Goal: Task Accomplishment & Management: Use online tool/utility

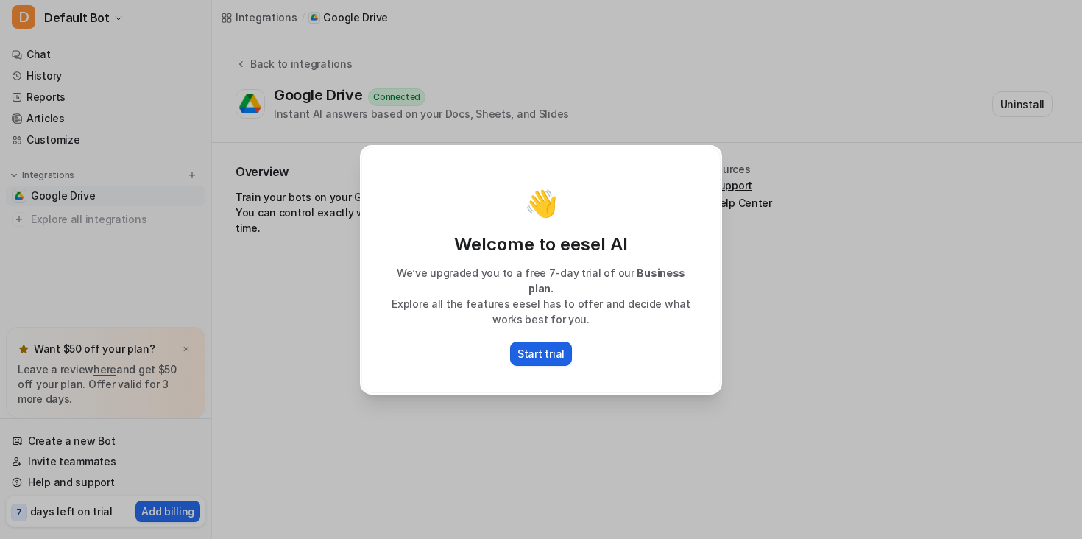
click at [539, 346] on p "Start trial" at bounding box center [540, 353] width 47 height 15
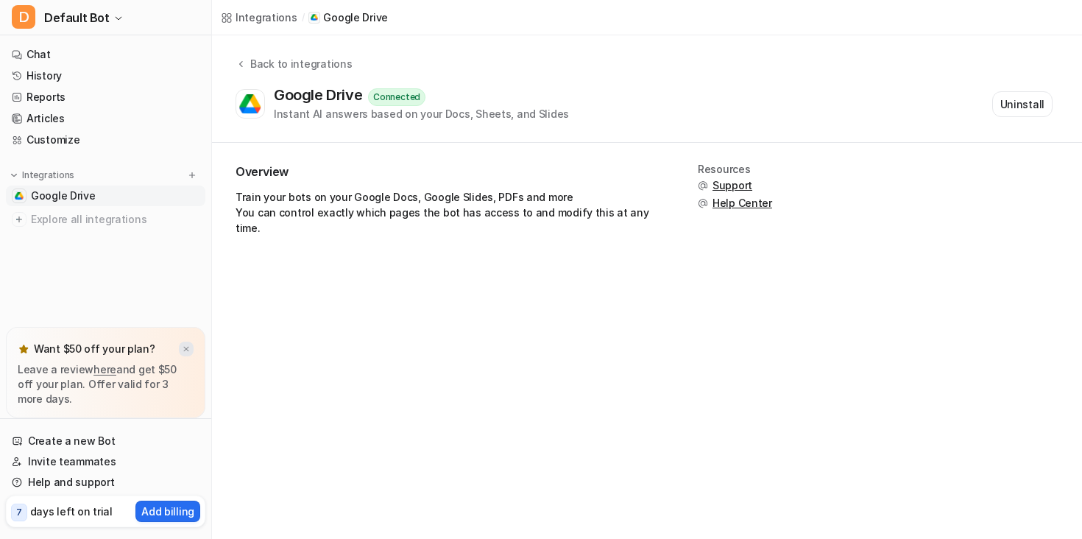
click at [185, 353] on img at bounding box center [186, 349] width 9 height 10
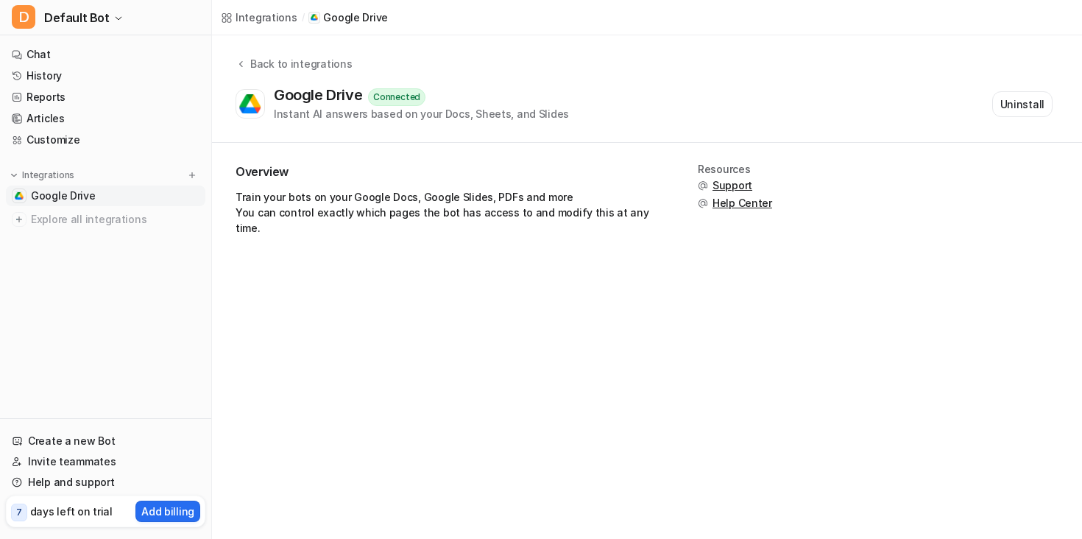
click at [96, 198] on link "Google Drive" at bounding box center [105, 195] width 199 height 21
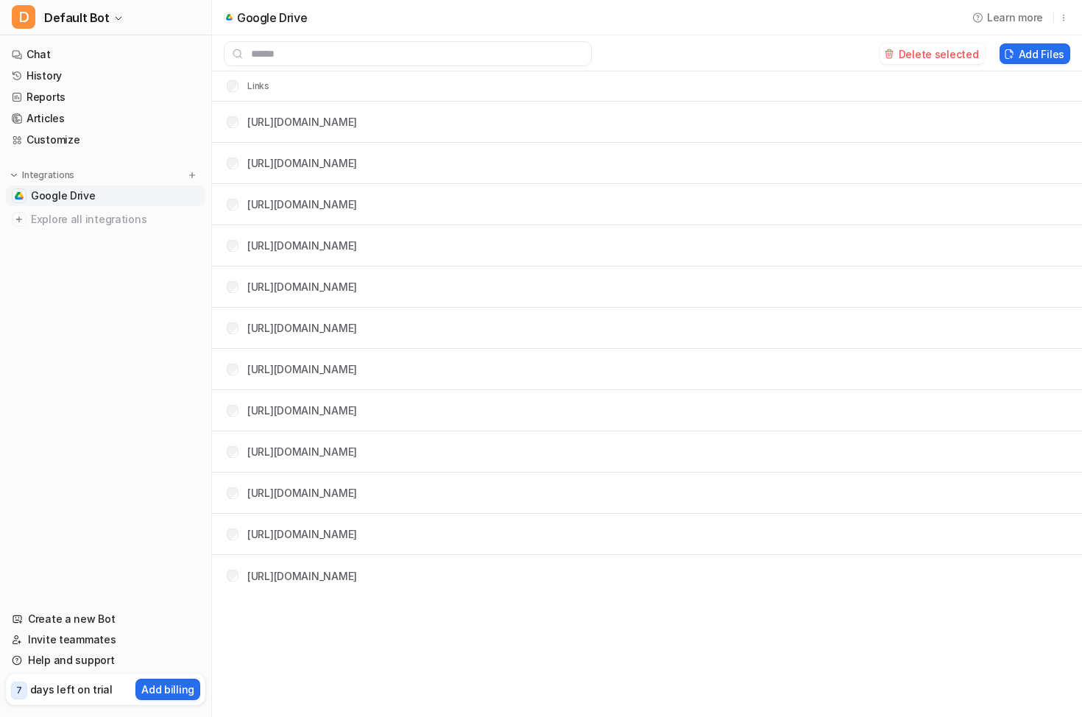
click at [357, 114] on div "[URL][DOMAIN_NAME]" at bounding box center [302, 121] width 110 height 15
click at [357, 119] on link "[URL][DOMAIN_NAME]" at bounding box center [302, 122] width 110 height 13
click at [69, 222] on span "Explore all integrations" at bounding box center [115, 220] width 169 height 24
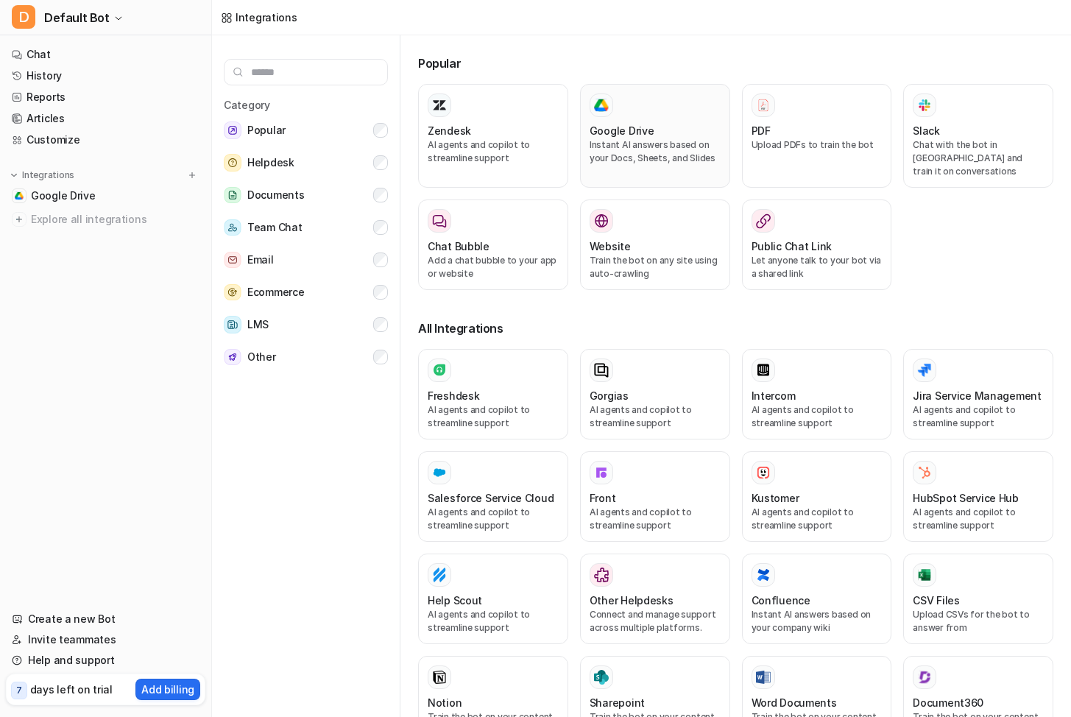
click at [635, 138] on p "Instant AI answers based on your Docs, Sheets, and Slides" at bounding box center [654, 151] width 131 height 26
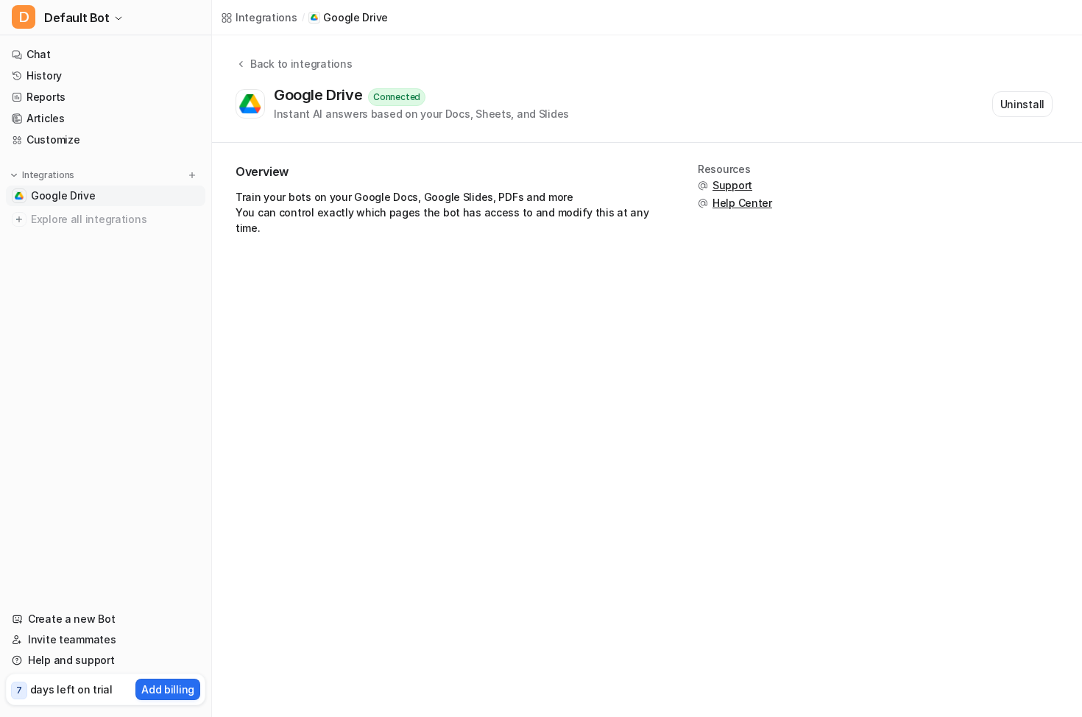
click at [70, 196] on span "Google Drive" at bounding box center [63, 195] width 65 height 15
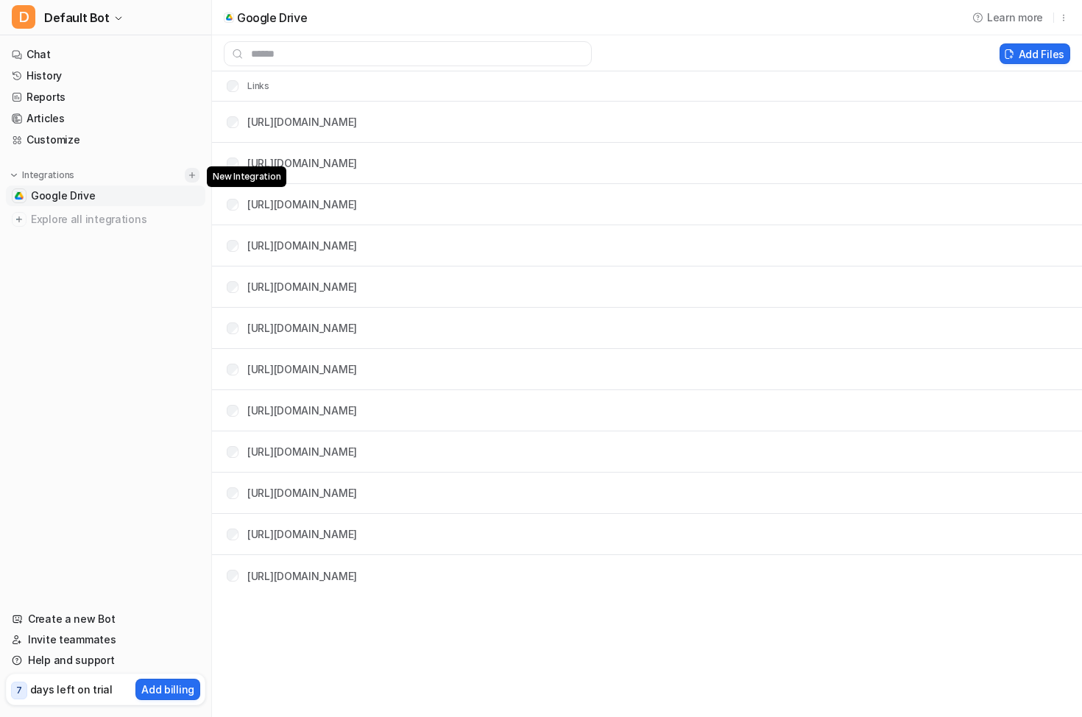
click at [189, 172] on img at bounding box center [192, 175] width 10 height 10
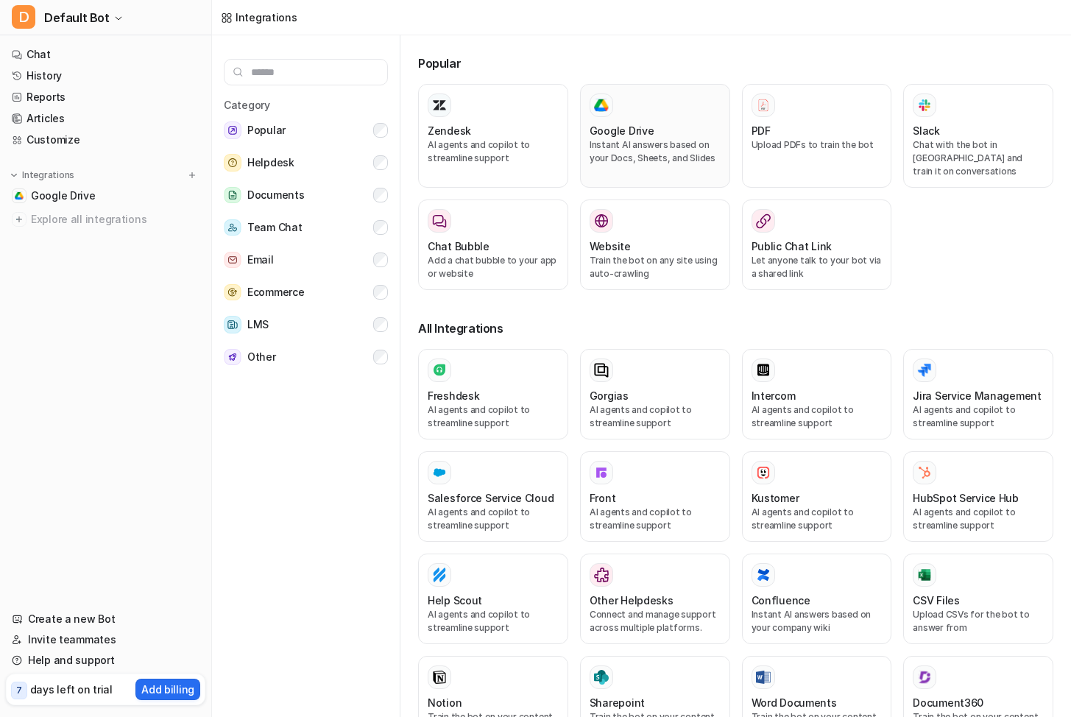
click at [613, 133] on h3 "Google Drive" at bounding box center [621, 130] width 65 height 15
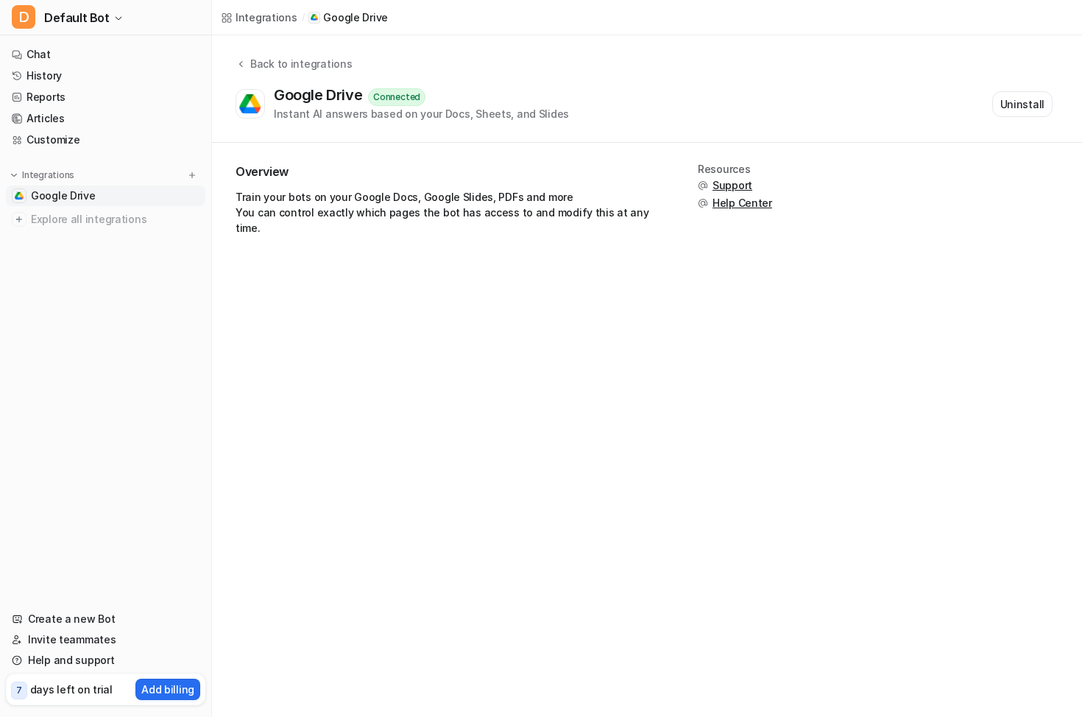
click at [389, 96] on div "Connected" at bounding box center [396, 97] width 57 height 18
click at [70, 198] on span "Google Drive" at bounding box center [63, 195] width 65 height 15
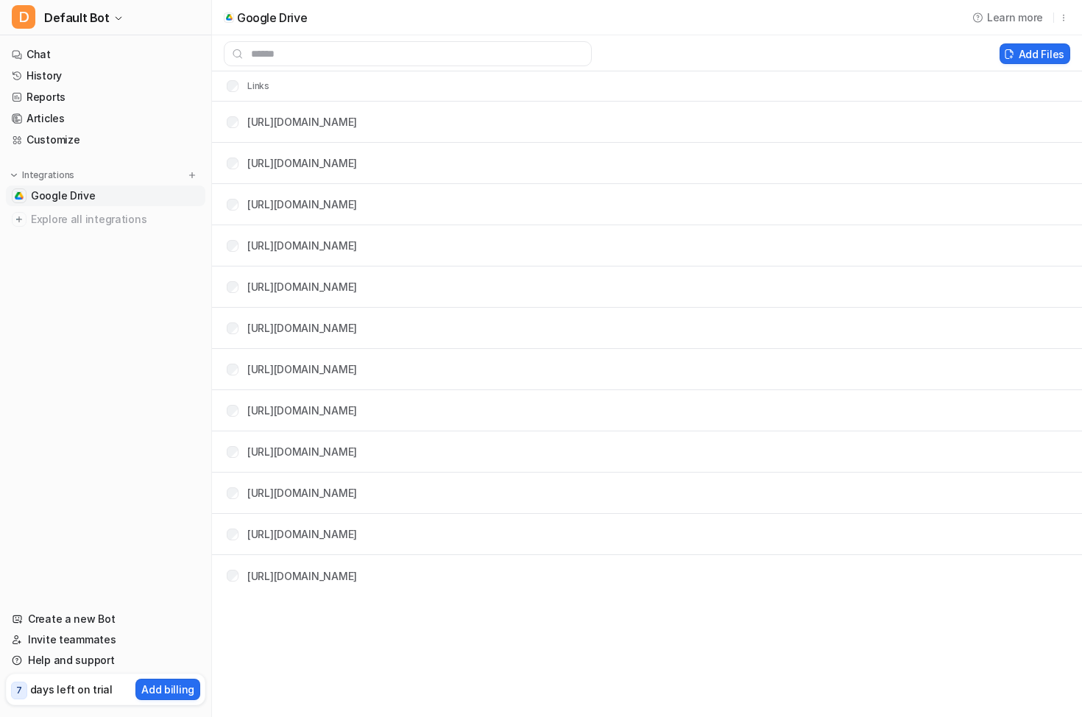
click at [71, 196] on span "Google Drive" at bounding box center [63, 195] width 65 height 15
click at [1052, 45] on button "Add Files" at bounding box center [1034, 53] width 71 height 21
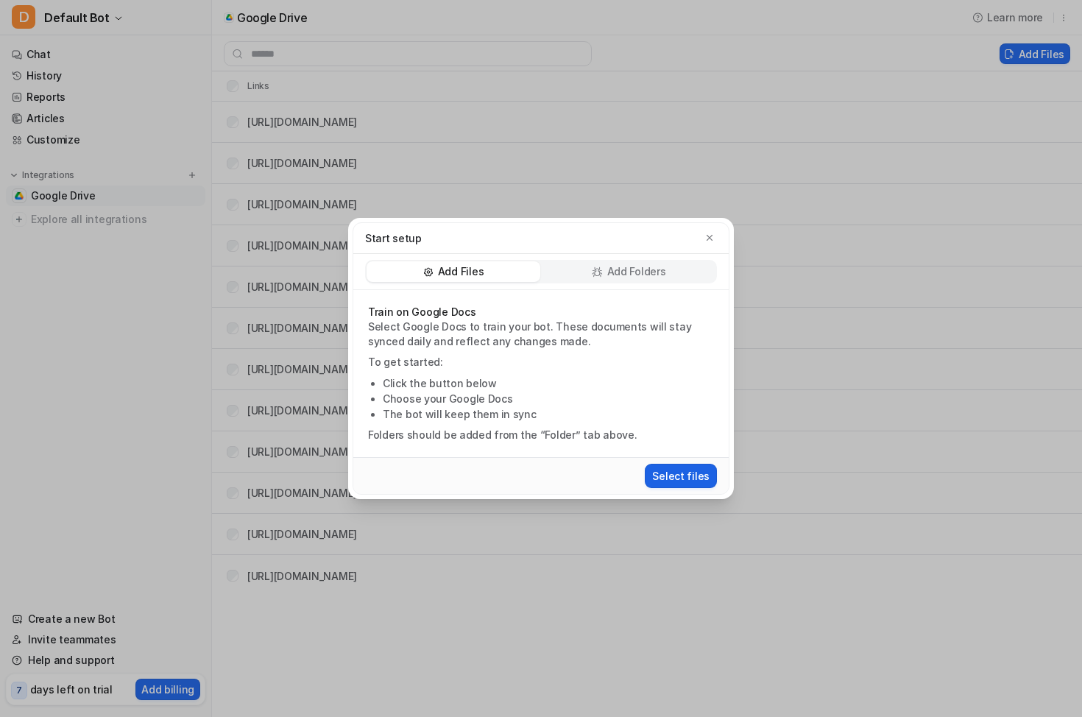
click at [678, 486] on button "Select files" at bounding box center [681, 476] width 72 height 24
click at [647, 269] on p "Add Folders" at bounding box center [636, 271] width 59 height 15
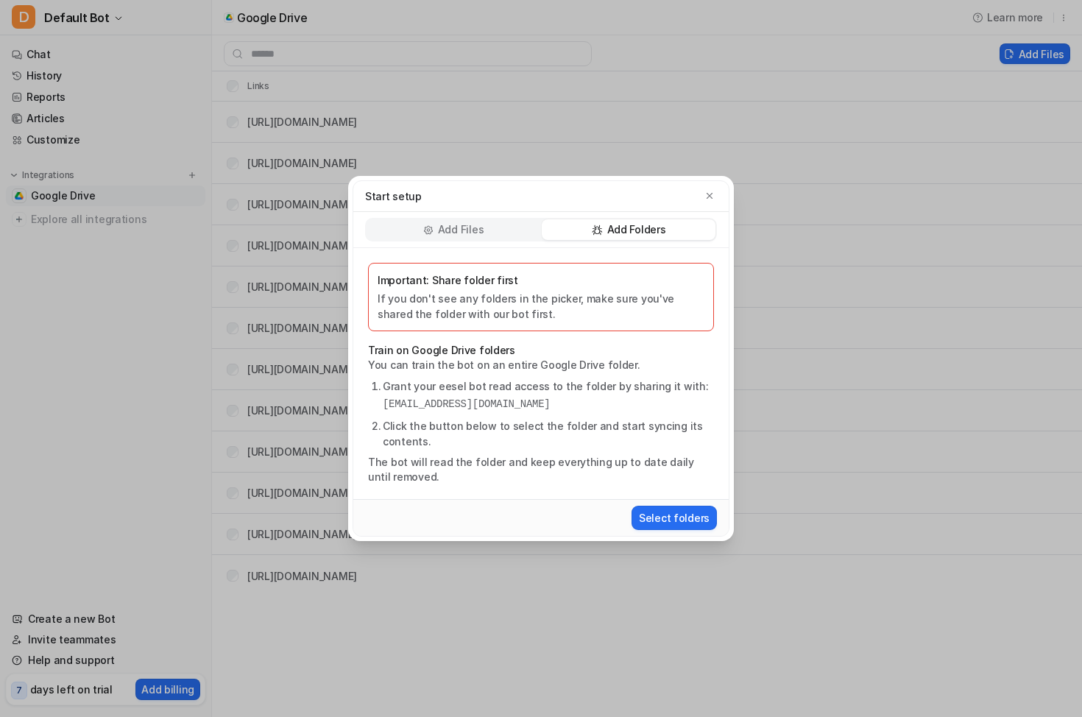
drag, startPoint x: 637, startPoint y: 408, endPoint x: 377, endPoint y: 404, distance: 260.5
click at [377, 404] on ol "Grant your eesel bot read access to the folder by sharing it with: eesel-ai@ees…" at bounding box center [541, 413] width 346 height 71
copy pre "eesel-ai@eesel-ai.iam.gserviceaccount.com"
click at [469, 399] on pre "eesel-ai@eesel-ai.iam.gserviceaccount.com" at bounding box center [548, 404] width 331 height 15
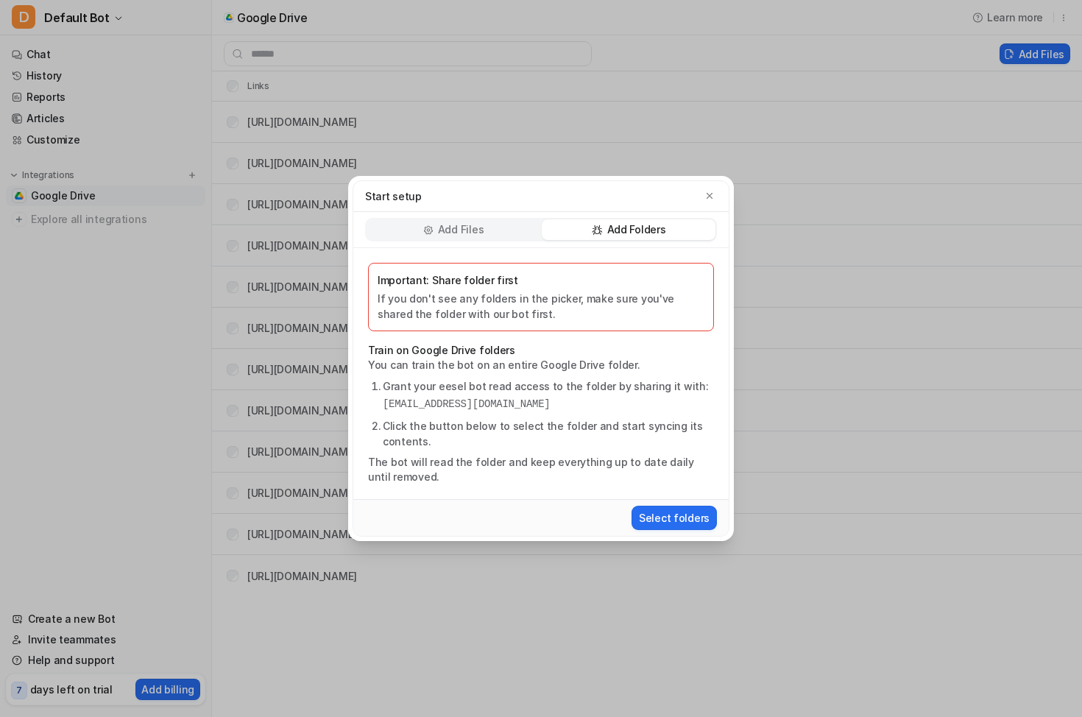
click at [467, 399] on pre "eesel-ai@eesel-ai.iam.gserviceaccount.com" at bounding box center [548, 404] width 331 height 15
copy pre "eesel-ai@eesel-ai.iam.gserviceaccount.com"
click at [707, 194] on icon "button" at bounding box center [709, 196] width 10 height 10
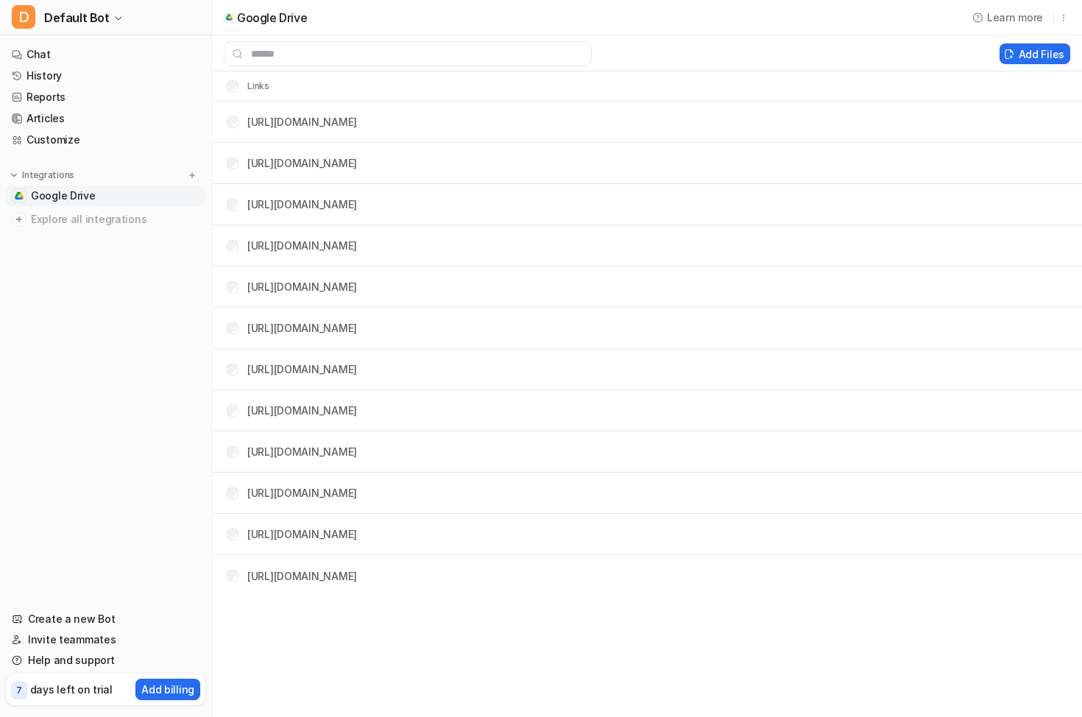
click at [524, 538] on div "Google Drive Learn more Add Files Links https://drive.google.com/drive/folders/…" at bounding box center [541, 358] width 1082 height 717
click at [61, 192] on span "Google Drive" at bounding box center [63, 195] width 65 height 15
click at [61, 195] on span "Google Drive" at bounding box center [63, 195] width 65 height 15
click at [43, 116] on link "Articles" at bounding box center [105, 118] width 199 height 21
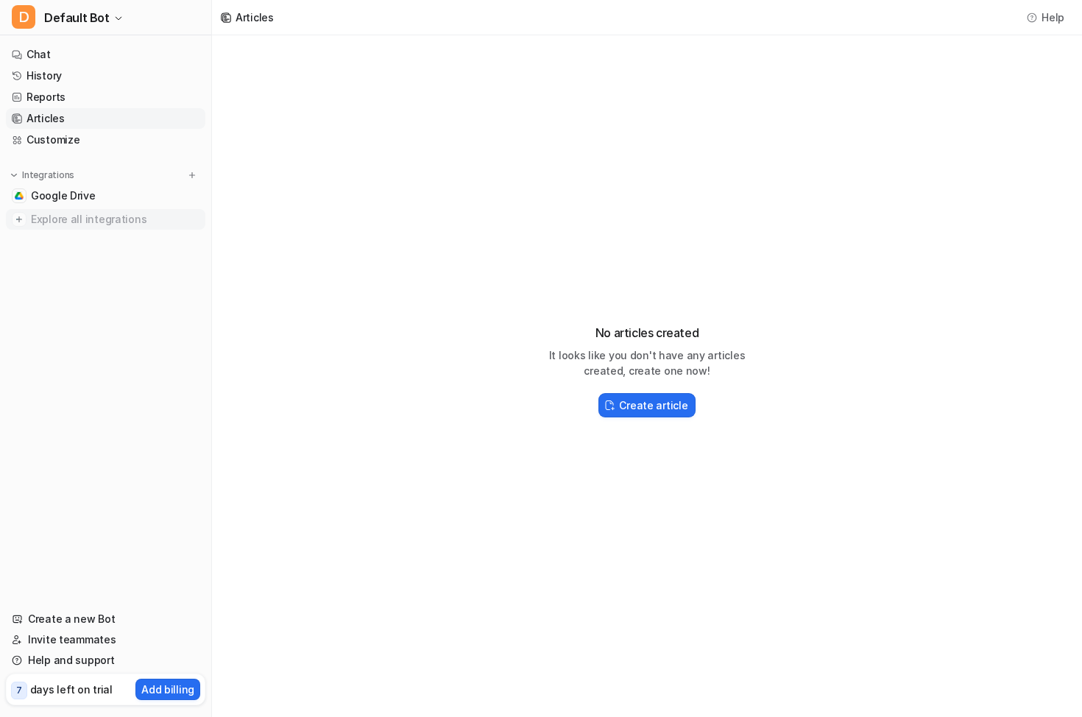
click at [58, 220] on span "Explore all integrations" at bounding box center [115, 220] width 169 height 24
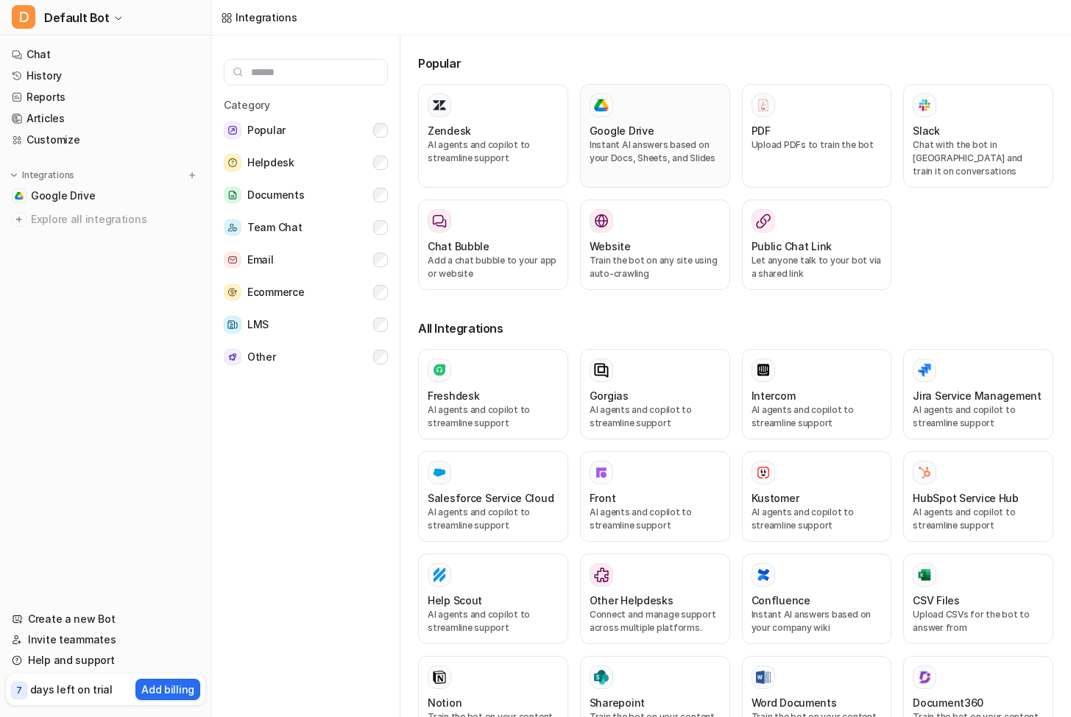
click at [640, 113] on div at bounding box center [654, 105] width 131 height 24
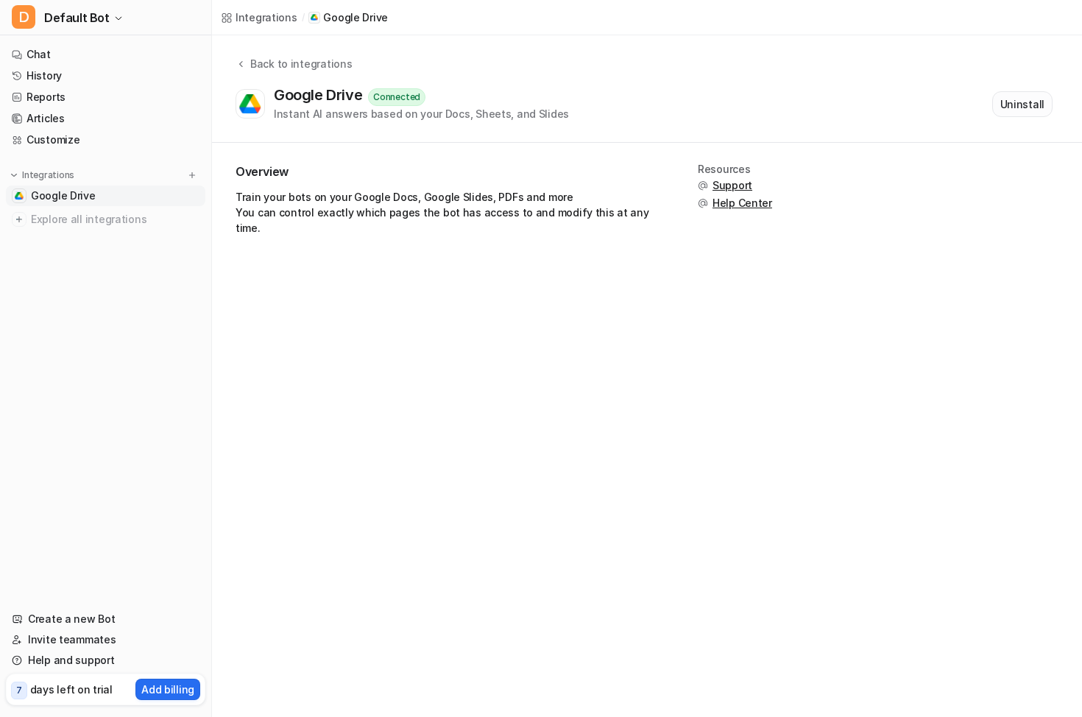
click at [1018, 97] on button "Uninstall" at bounding box center [1022, 104] width 60 height 26
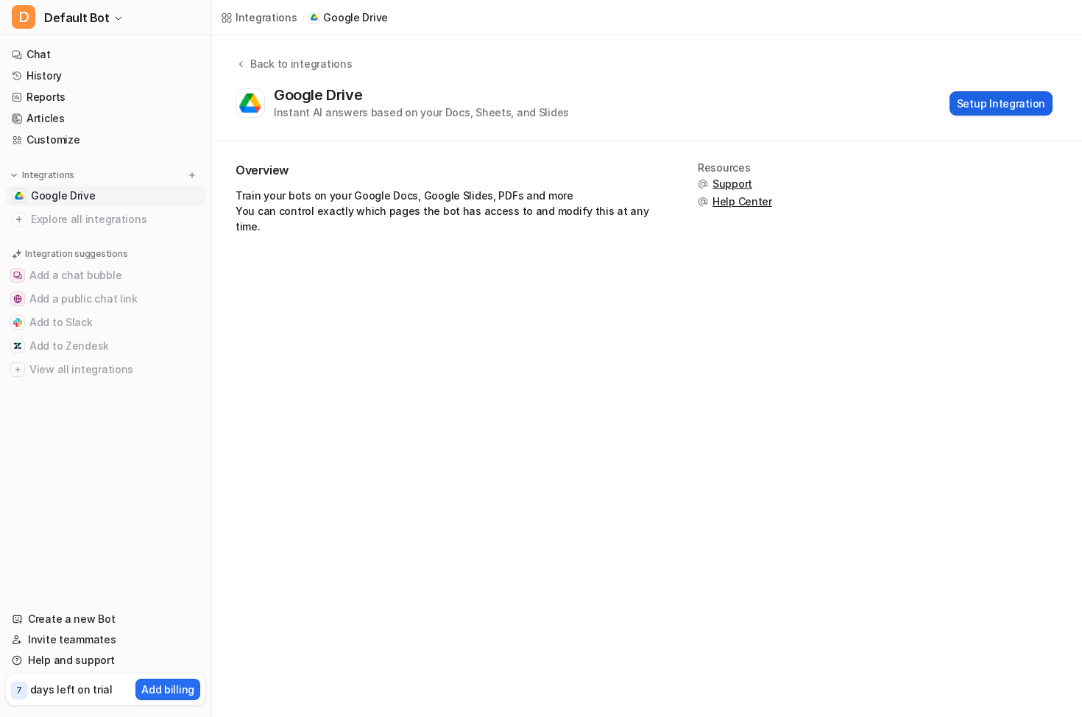
click at [972, 98] on button "Setup Integration" at bounding box center [1000, 103] width 103 height 24
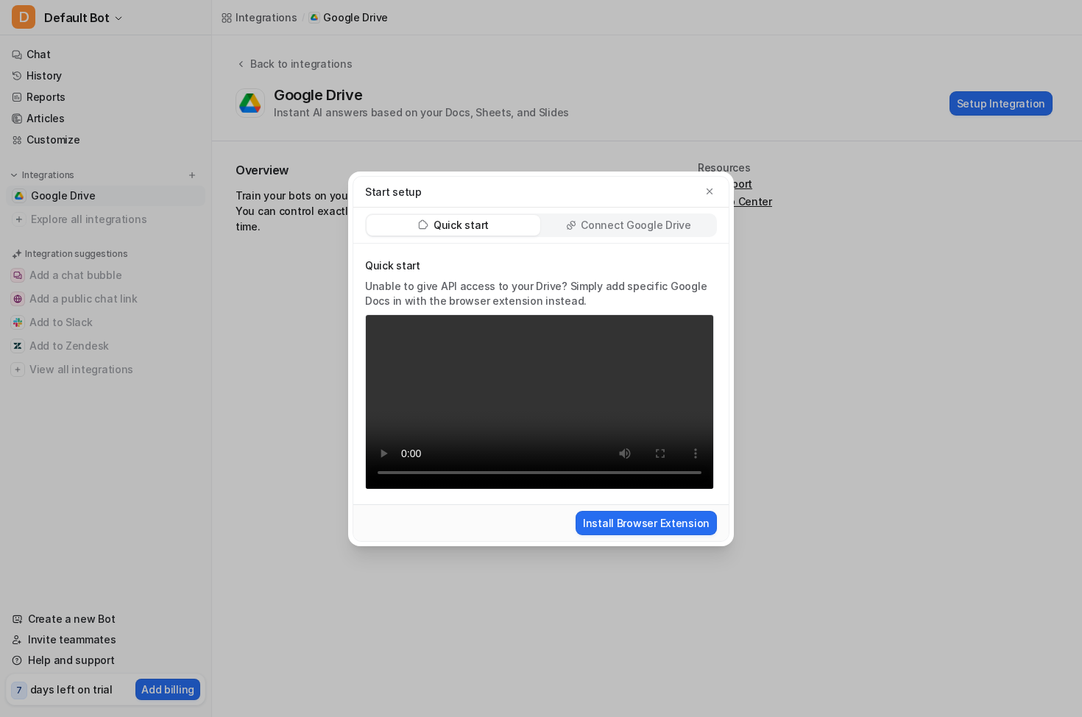
click at [613, 218] on p "Connect Google Drive" at bounding box center [636, 225] width 110 height 15
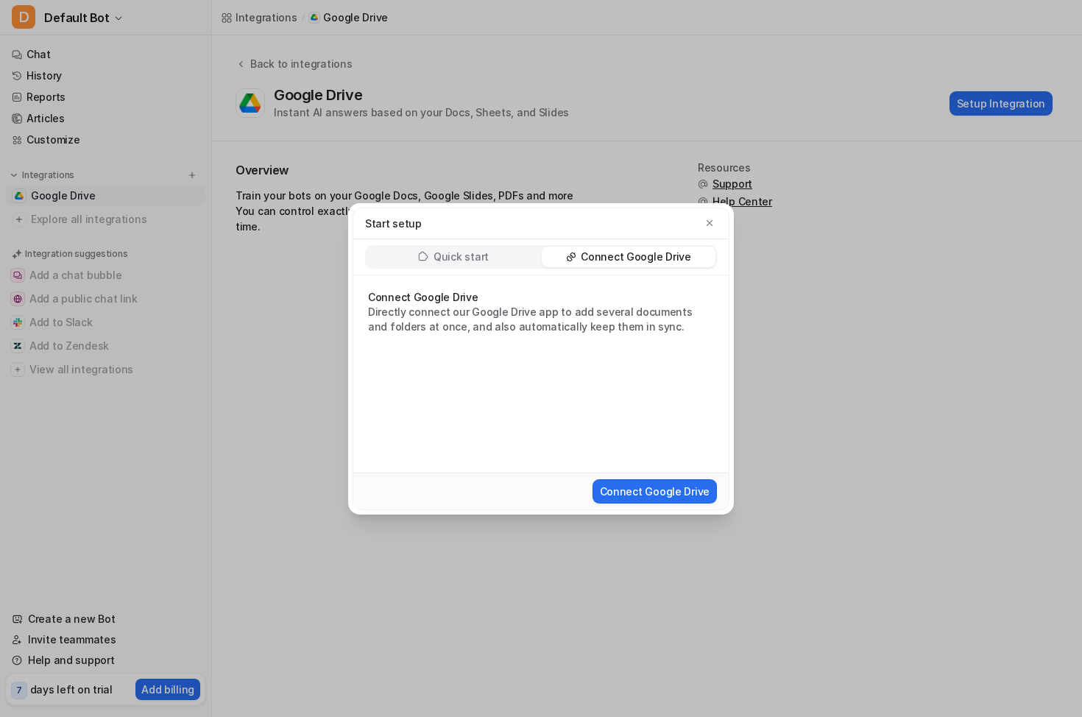
click at [481, 255] on p "Quick start" at bounding box center [460, 256] width 55 height 15
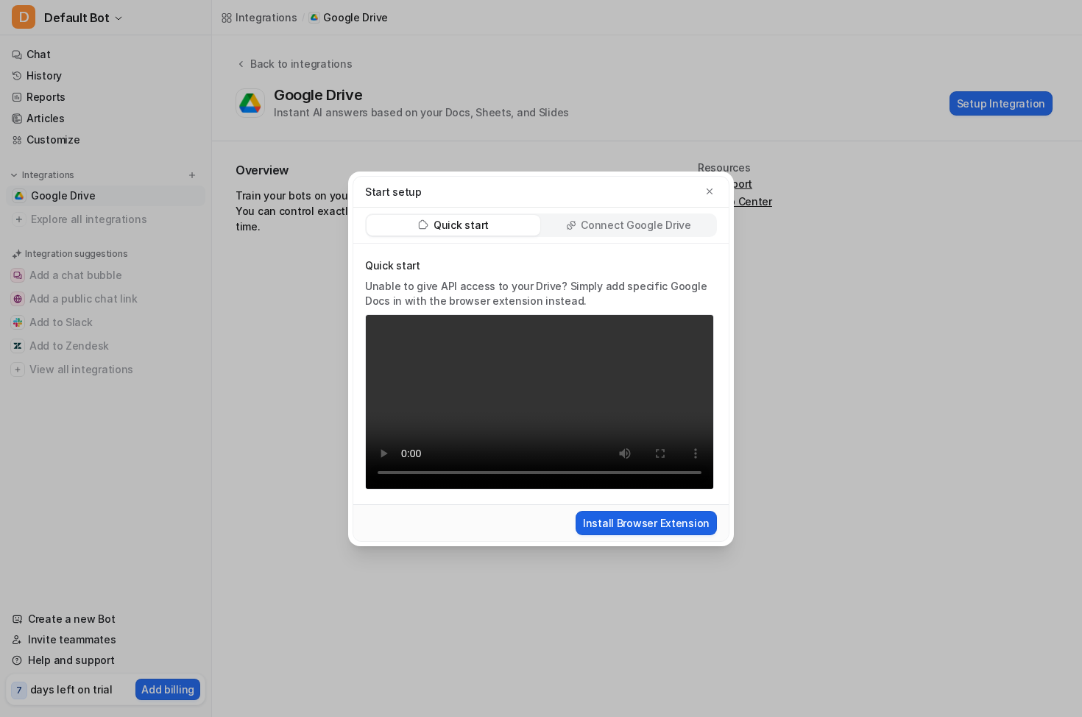
click at [654, 535] on button "Install Browser Extension" at bounding box center [646, 523] width 141 height 24
click at [641, 218] on p "Connect Google Drive" at bounding box center [636, 225] width 110 height 15
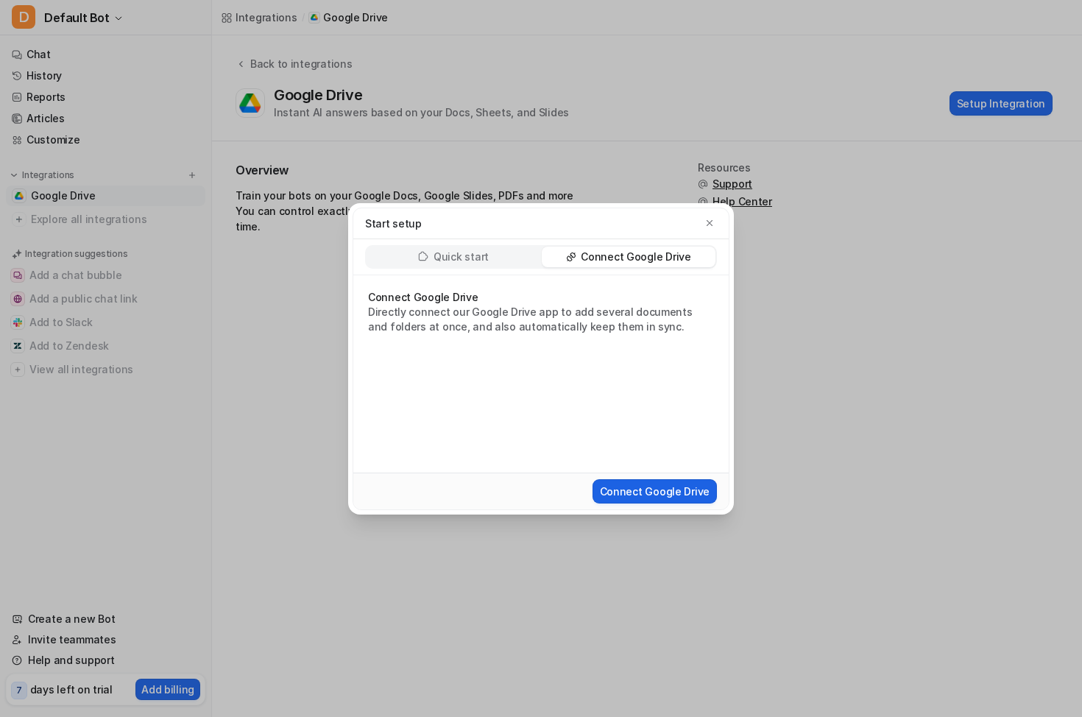
click at [658, 492] on button "Connect Google Drive" at bounding box center [654, 491] width 124 height 24
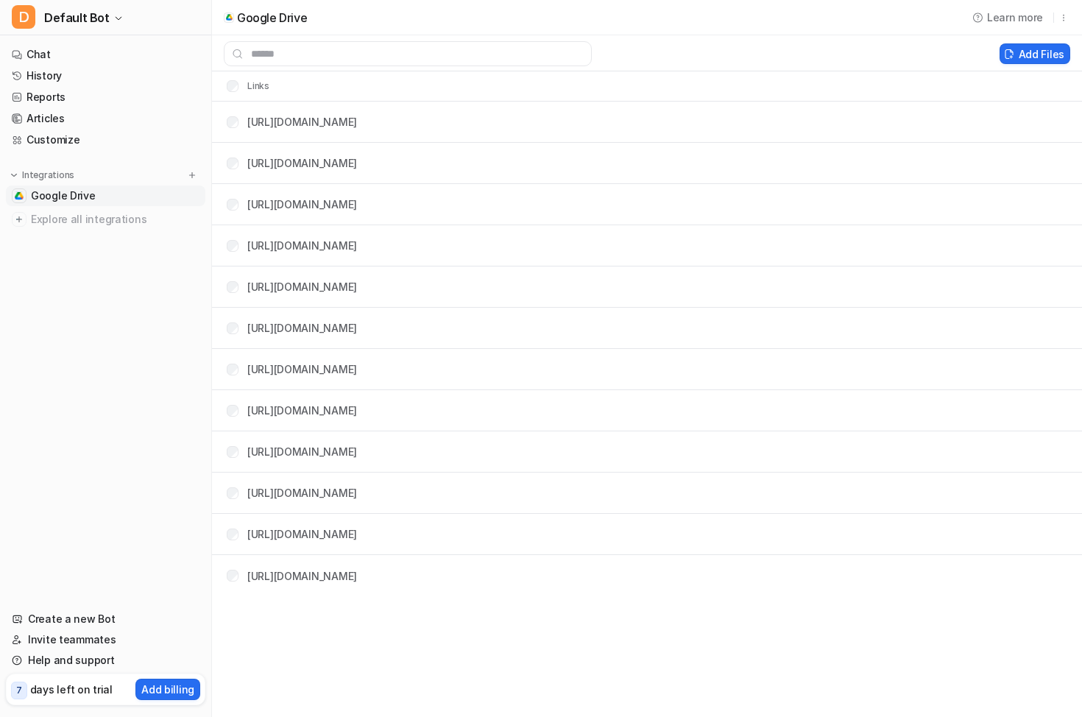
click at [118, 349] on nav "Chat History Reports Articles Customize Integrations Google Drive Explore all i…" at bounding box center [105, 311] width 211 height 547
click at [348, 122] on link "[URL][DOMAIN_NAME]" at bounding box center [302, 122] width 110 height 13
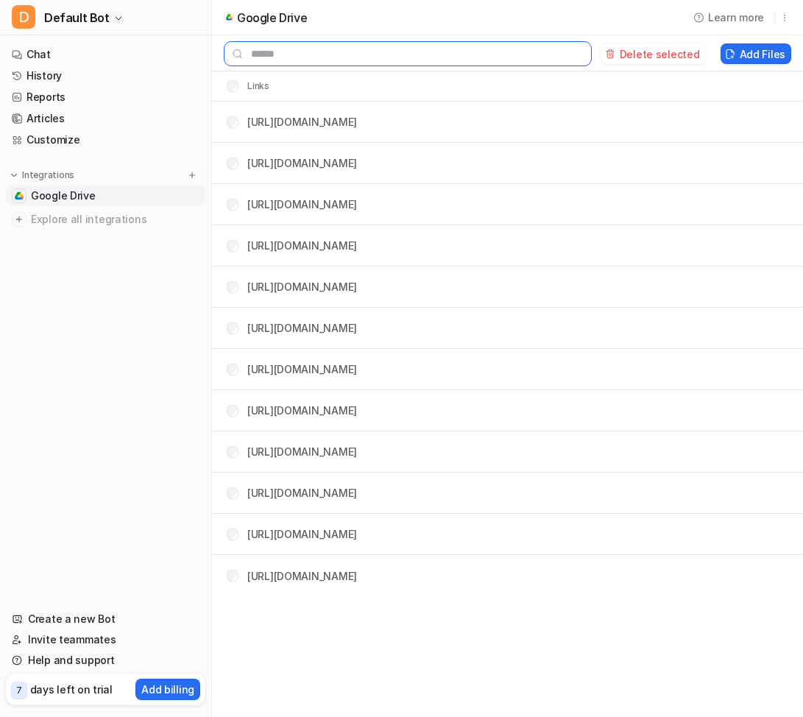
click at [294, 47] on input "text" at bounding box center [408, 53] width 368 height 25
click at [782, 20] on icon "button" at bounding box center [784, 18] width 10 height 10
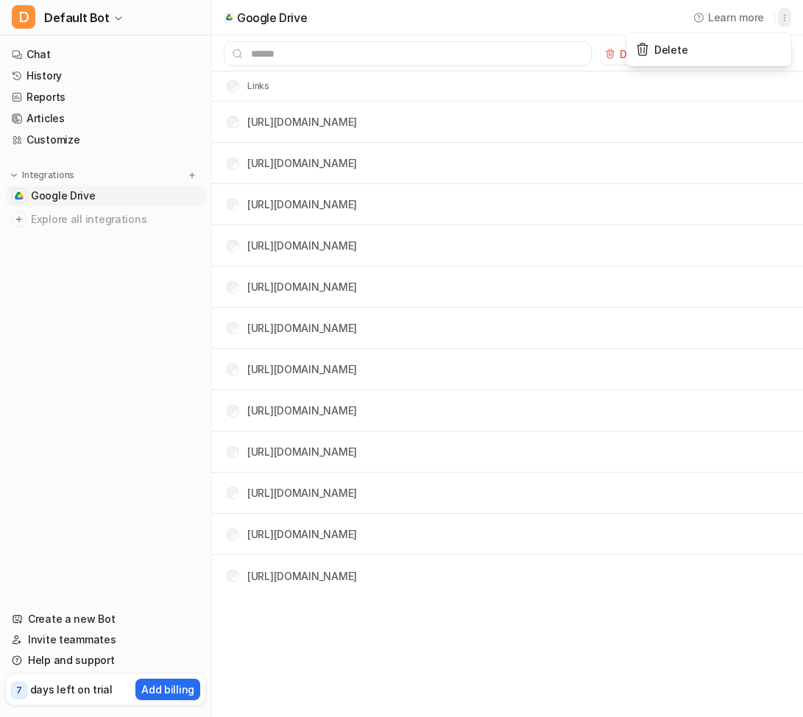
click at [782, 20] on icon "button" at bounding box center [784, 18] width 10 height 10
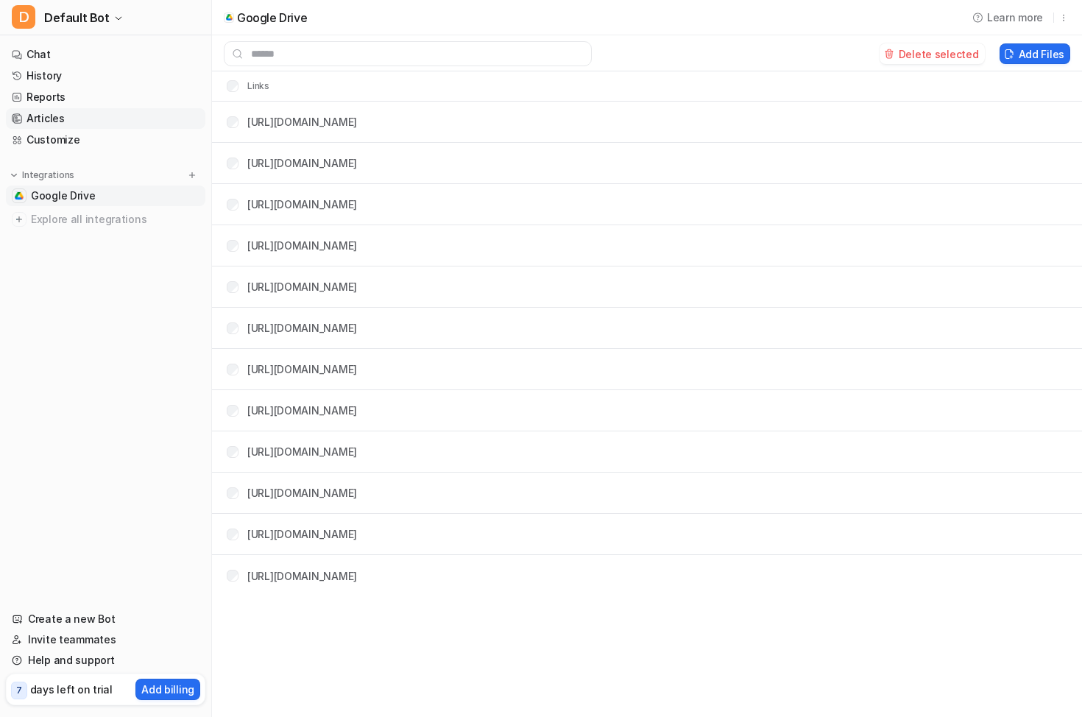
click at [46, 120] on link "Articles" at bounding box center [105, 118] width 199 height 21
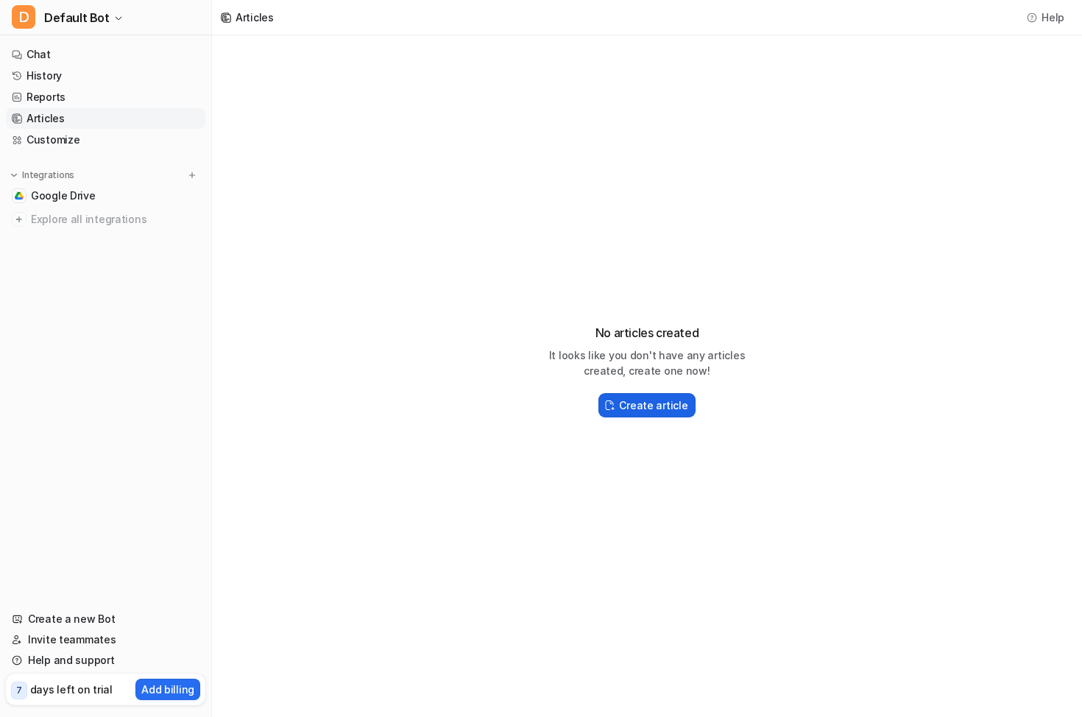
click at [659, 400] on h2 "Create article" at bounding box center [653, 404] width 68 height 15
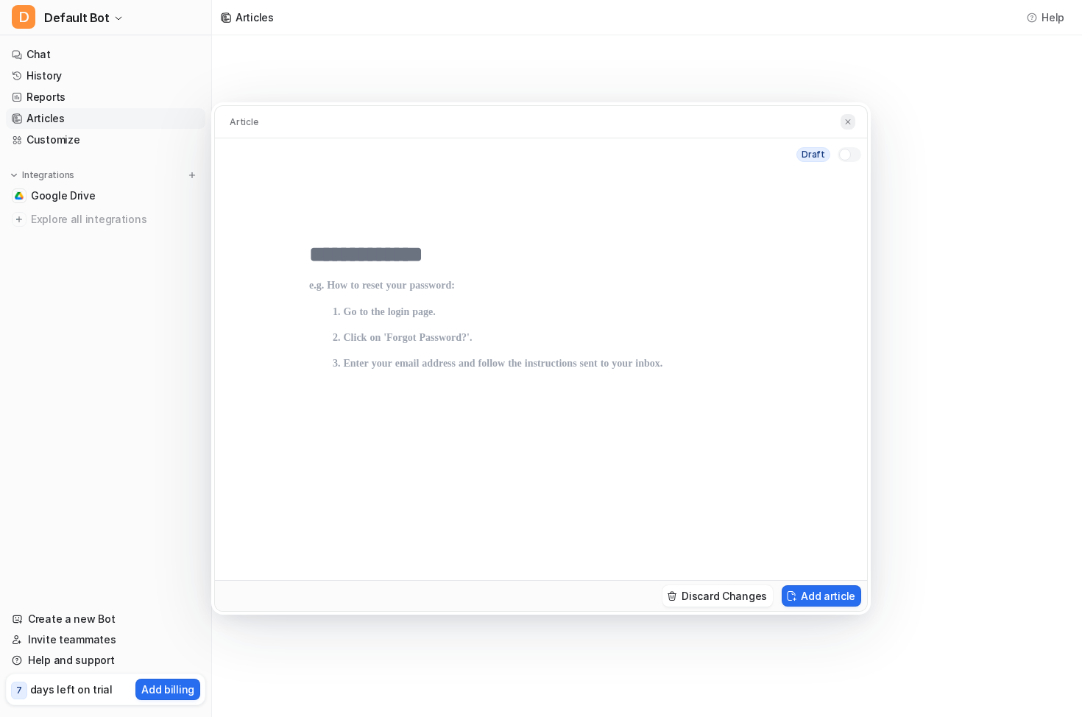
click at [847, 122] on img at bounding box center [847, 122] width 9 height 10
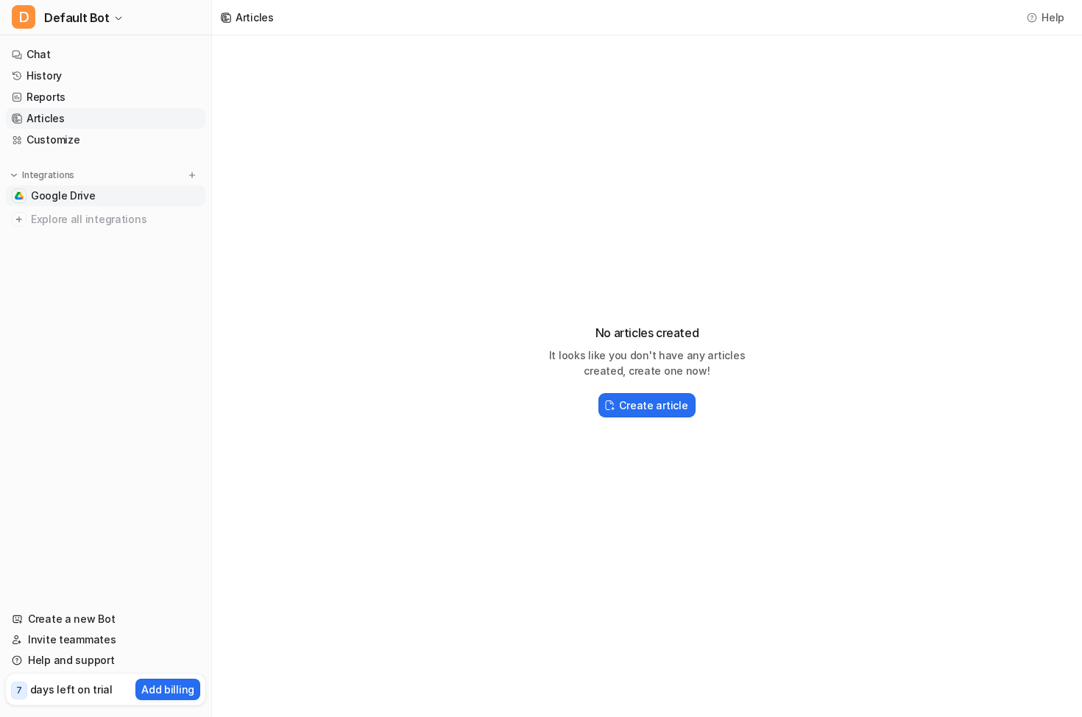
click at [50, 197] on span "Google Drive" at bounding box center [63, 195] width 65 height 15
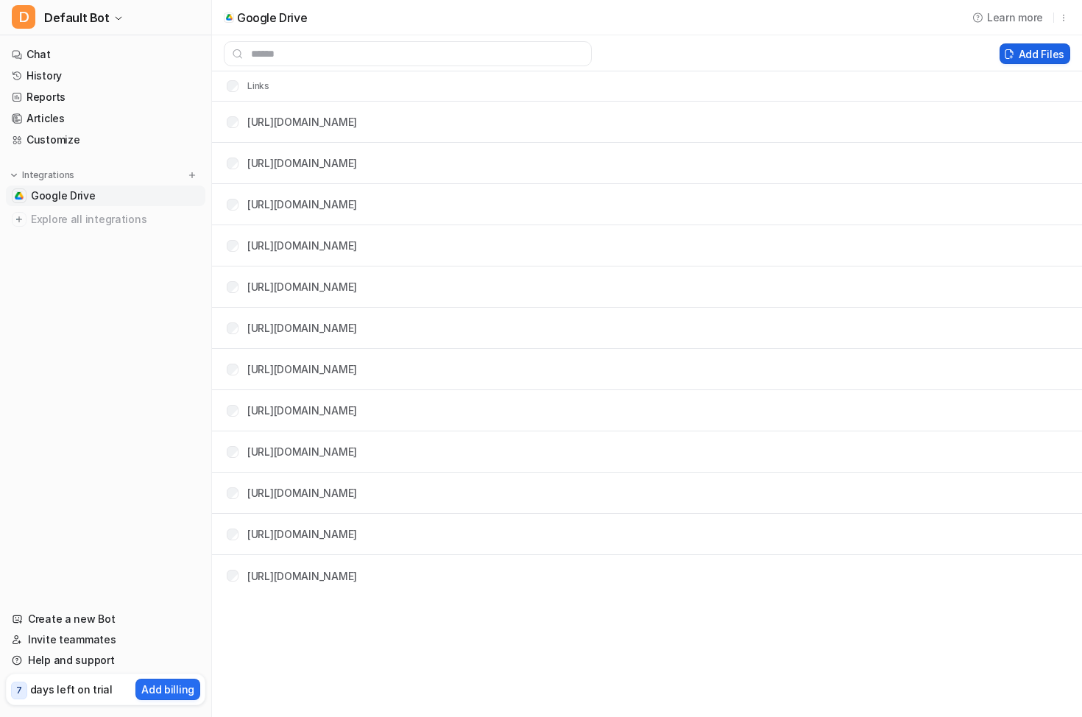
click at [1044, 54] on button "Add Files" at bounding box center [1034, 53] width 71 height 21
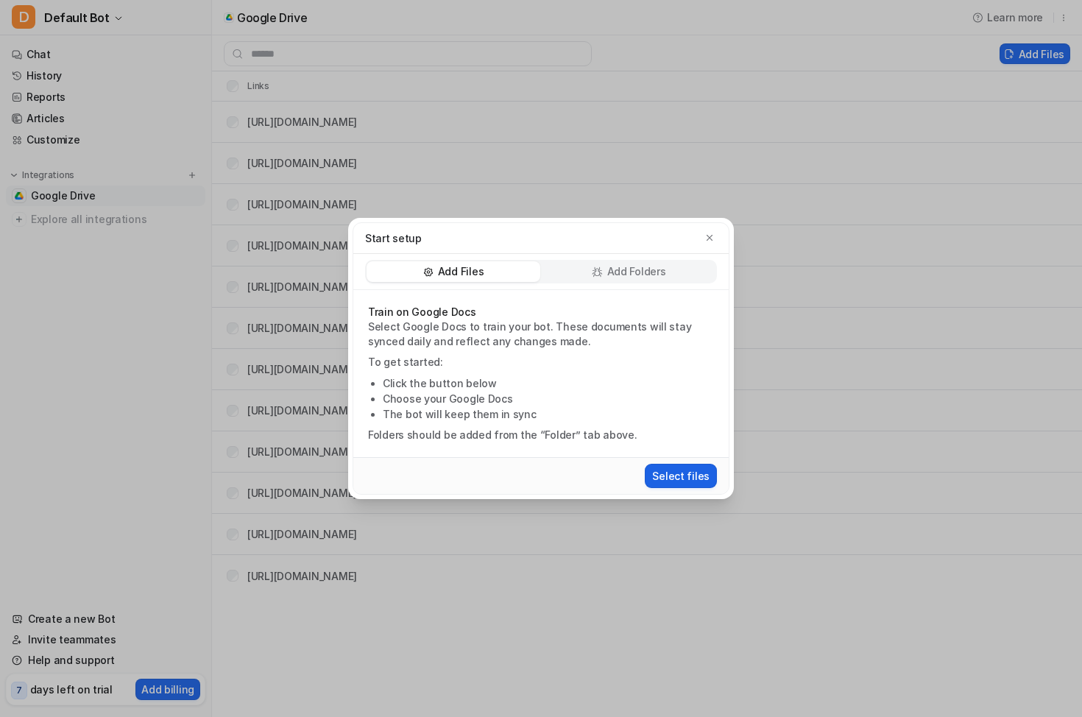
click at [661, 472] on button "Select files" at bounding box center [681, 476] width 72 height 24
click at [520, 383] on li "Click the button below" at bounding box center [548, 382] width 331 height 15
click at [674, 481] on button "Select files" at bounding box center [681, 476] width 72 height 24
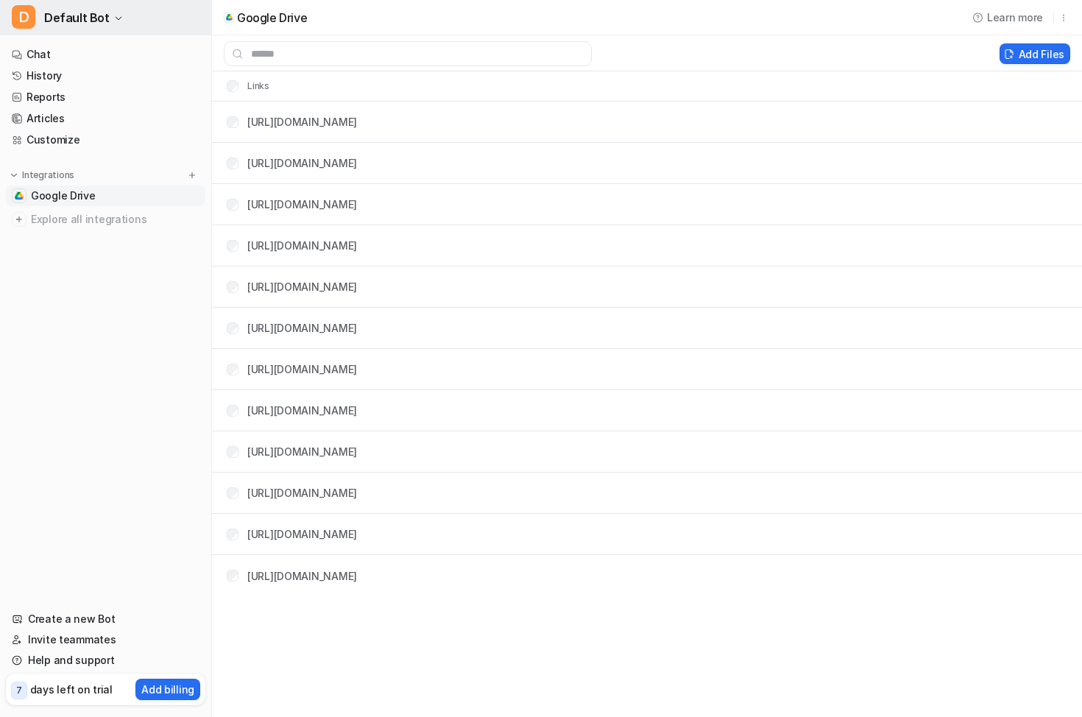
click at [42, 15] on button "D Default Bot" at bounding box center [105, 17] width 211 height 35
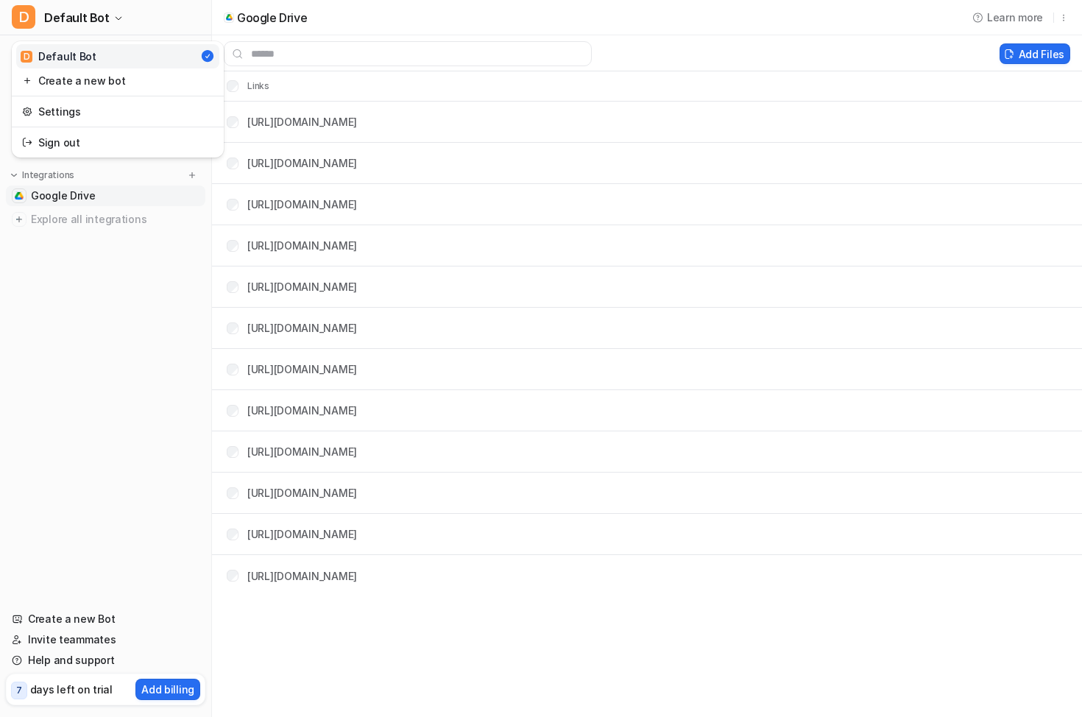
click at [67, 272] on div "D Default Bot D Default Bot Create a new bot Settings Sign out Chat History Rep…" at bounding box center [106, 358] width 212 height 717
click at [54, 112] on link "Articles" at bounding box center [105, 118] width 199 height 21
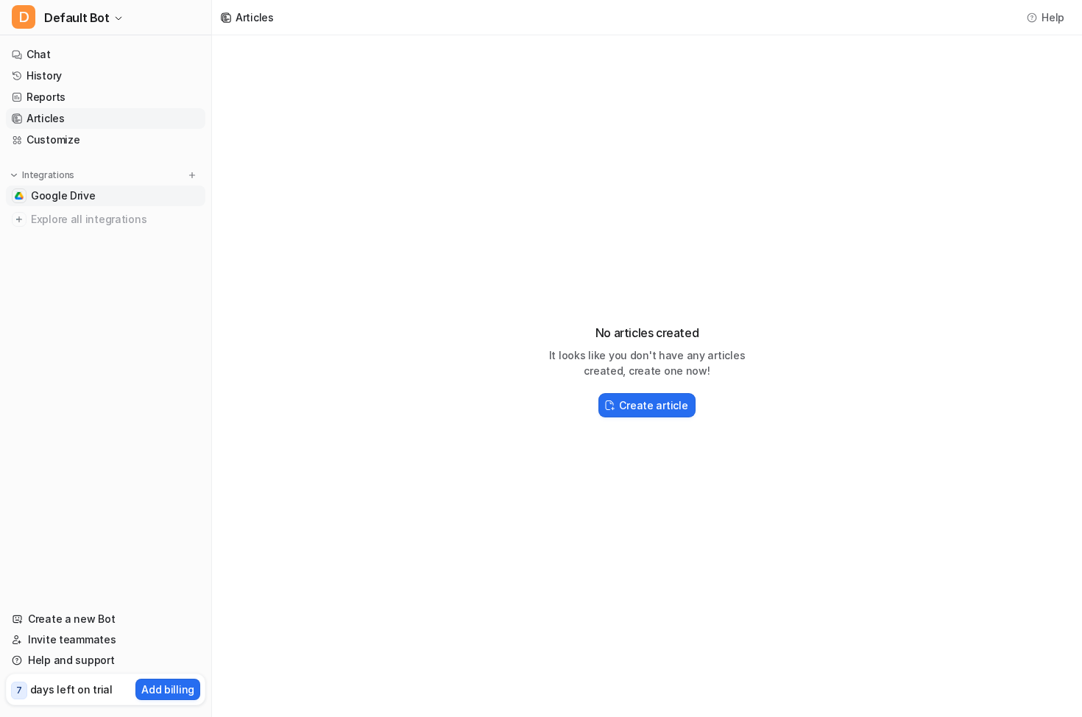
click at [57, 194] on span "Google Drive" at bounding box center [63, 195] width 65 height 15
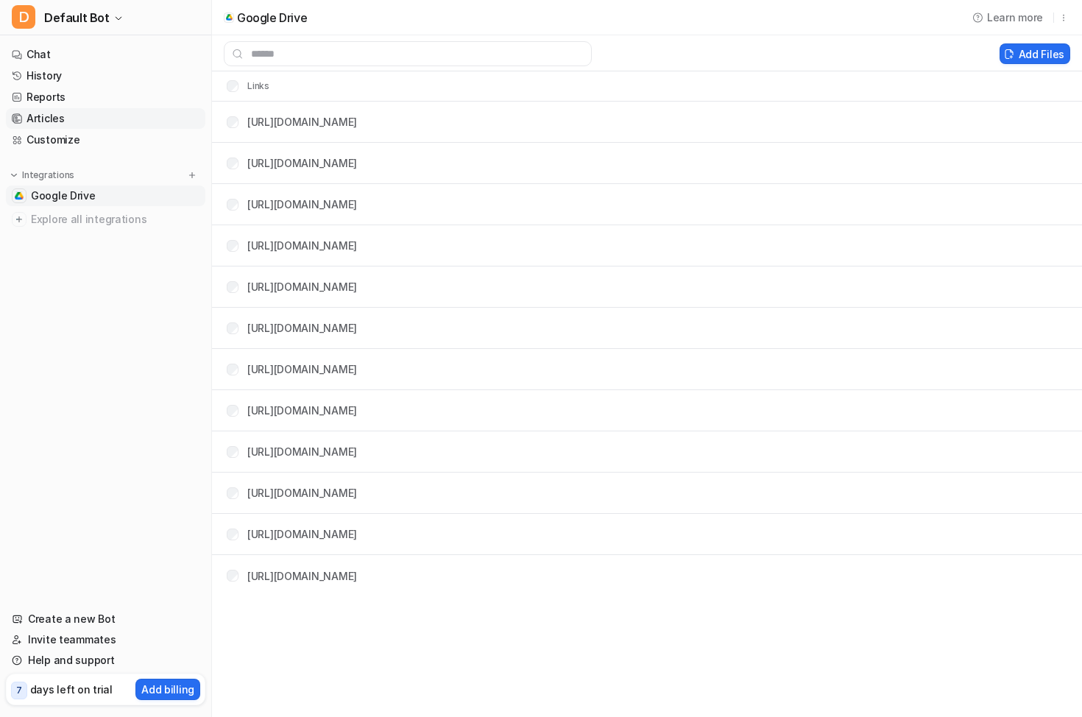
click at [41, 120] on link "Articles" at bounding box center [105, 118] width 199 height 21
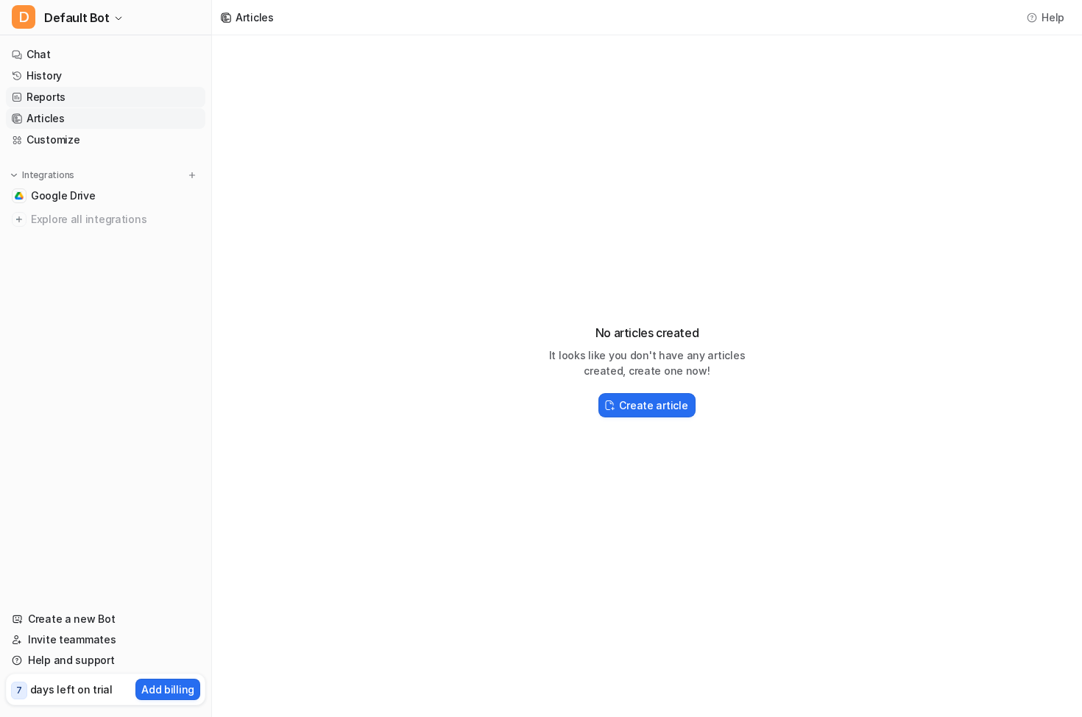
click at [57, 107] on link "Reports" at bounding box center [105, 97] width 199 height 21
click at [53, 123] on link "Articles" at bounding box center [105, 118] width 199 height 21
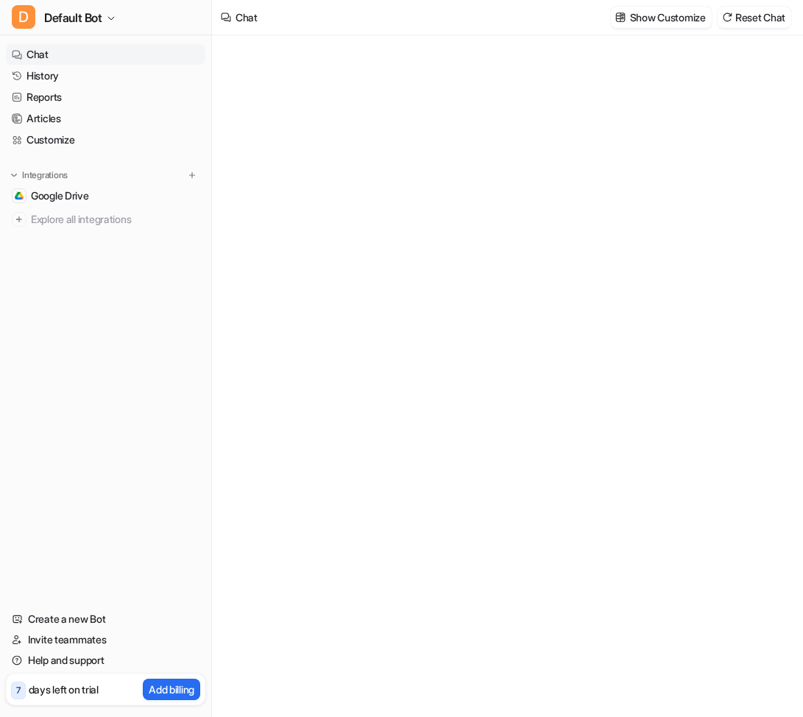
type textarea "**********"
click at [78, 198] on span "Google Drive" at bounding box center [60, 195] width 58 height 15
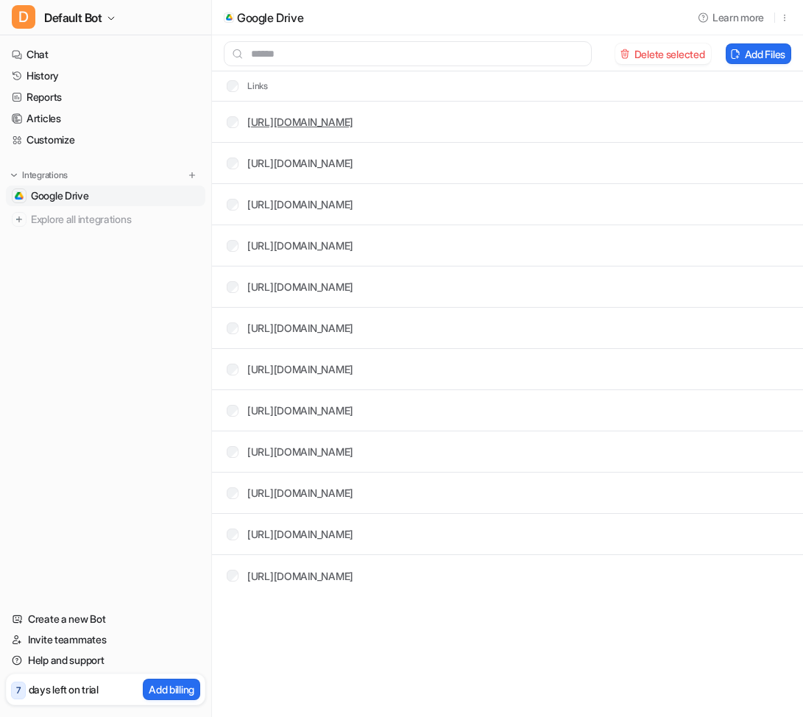
click at [306, 121] on link "[URL][DOMAIN_NAME]" at bounding box center [300, 122] width 106 height 13
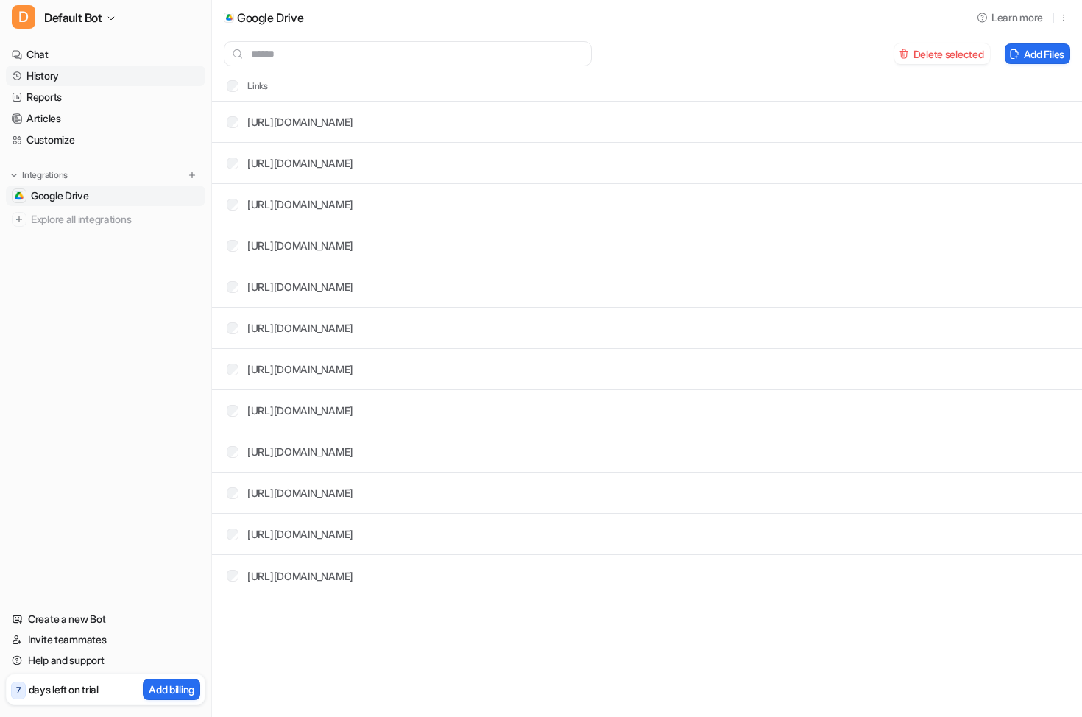
click at [34, 66] on link "History" at bounding box center [105, 75] width 199 height 21
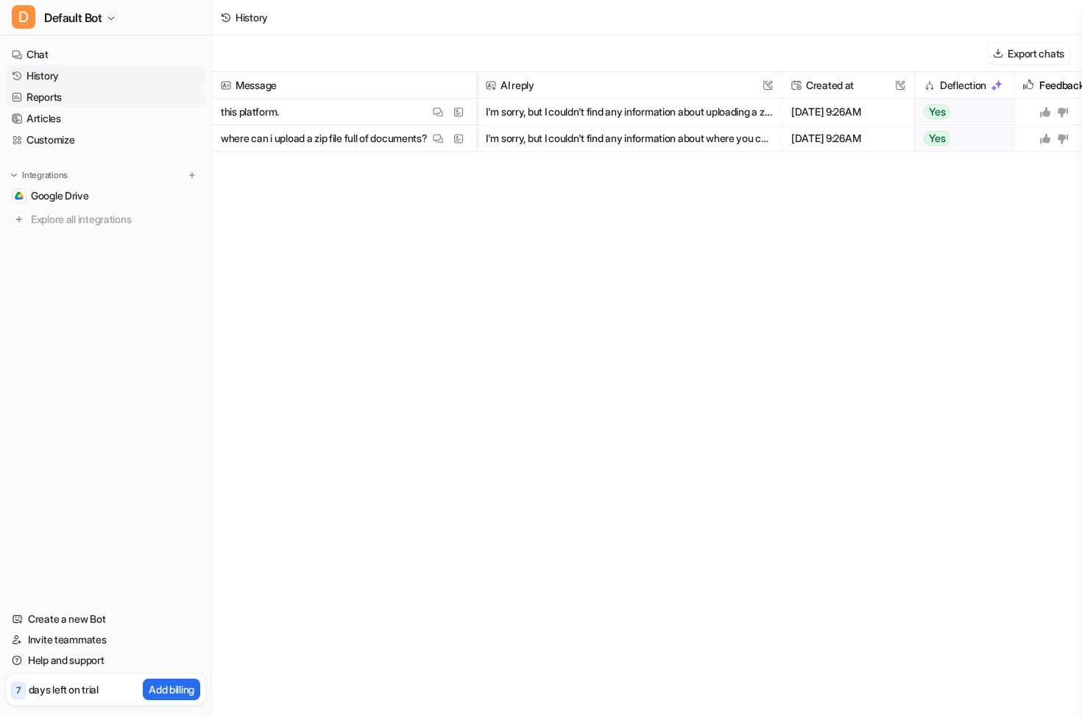
click at [37, 92] on link "Reports" at bounding box center [105, 97] width 199 height 21
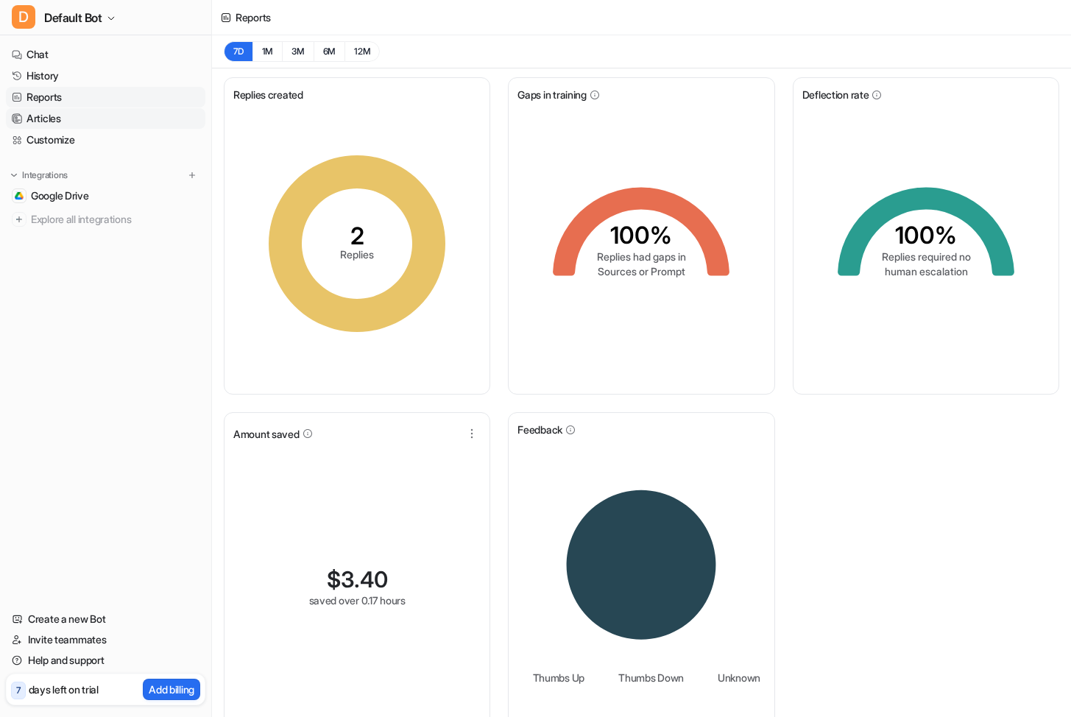
click at [33, 110] on link "Articles" at bounding box center [105, 118] width 199 height 21
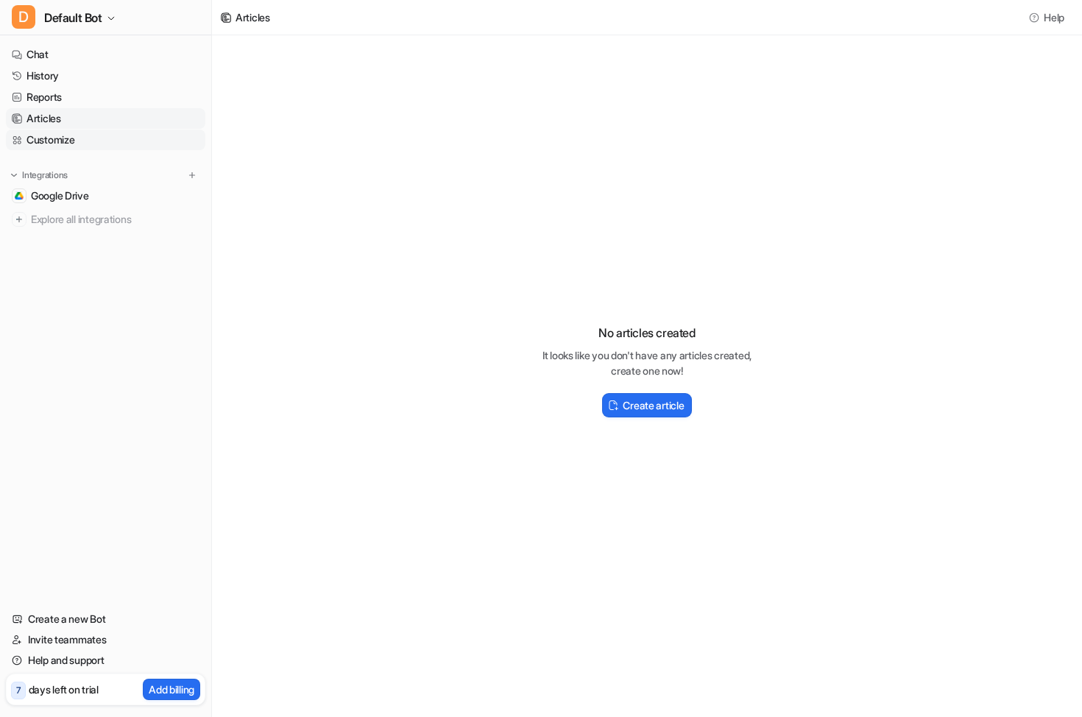
click at [43, 131] on link "Customize" at bounding box center [105, 140] width 199 height 21
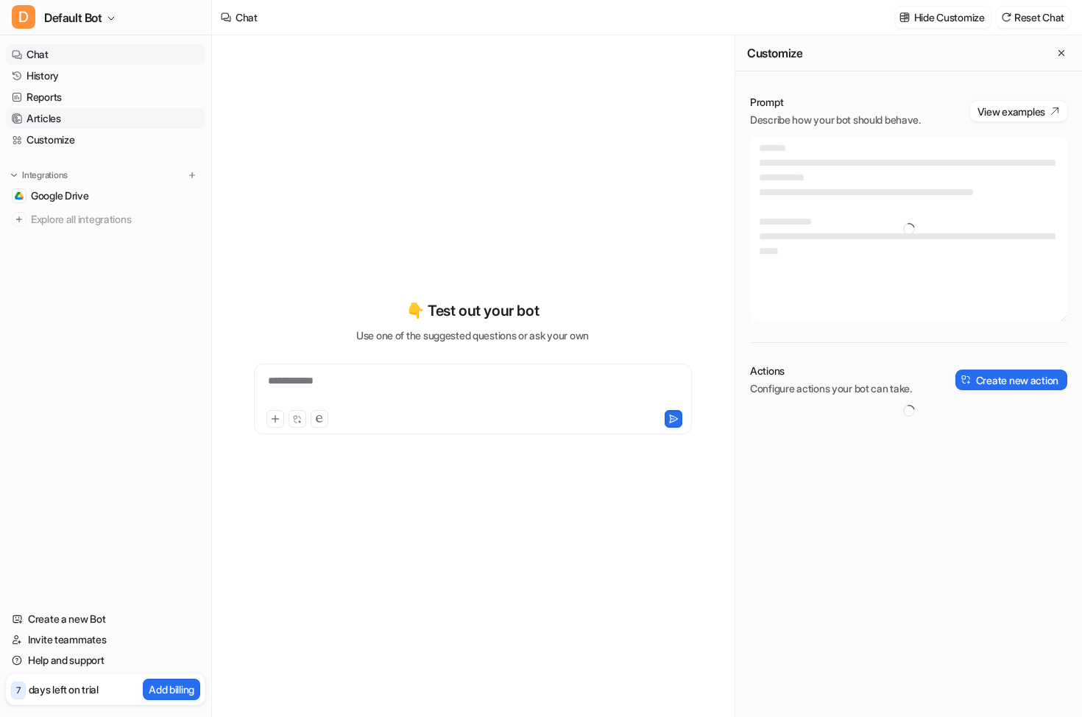
type textarea "**********"
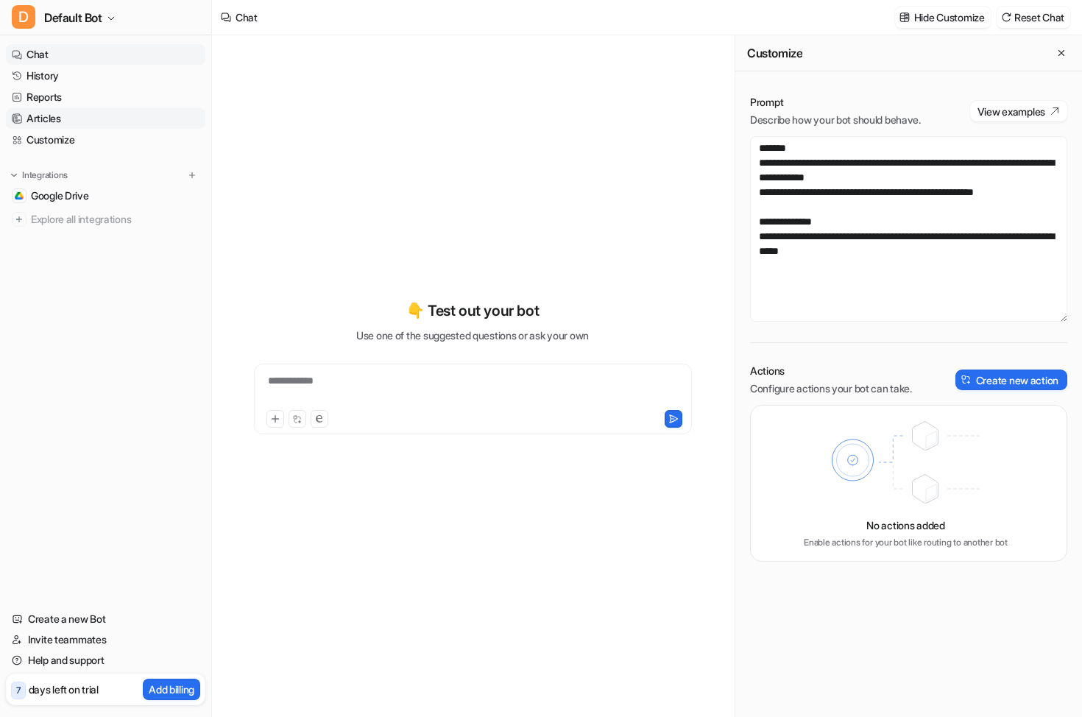
click at [43, 118] on link "Articles" at bounding box center [105, 118] width 199 height 21
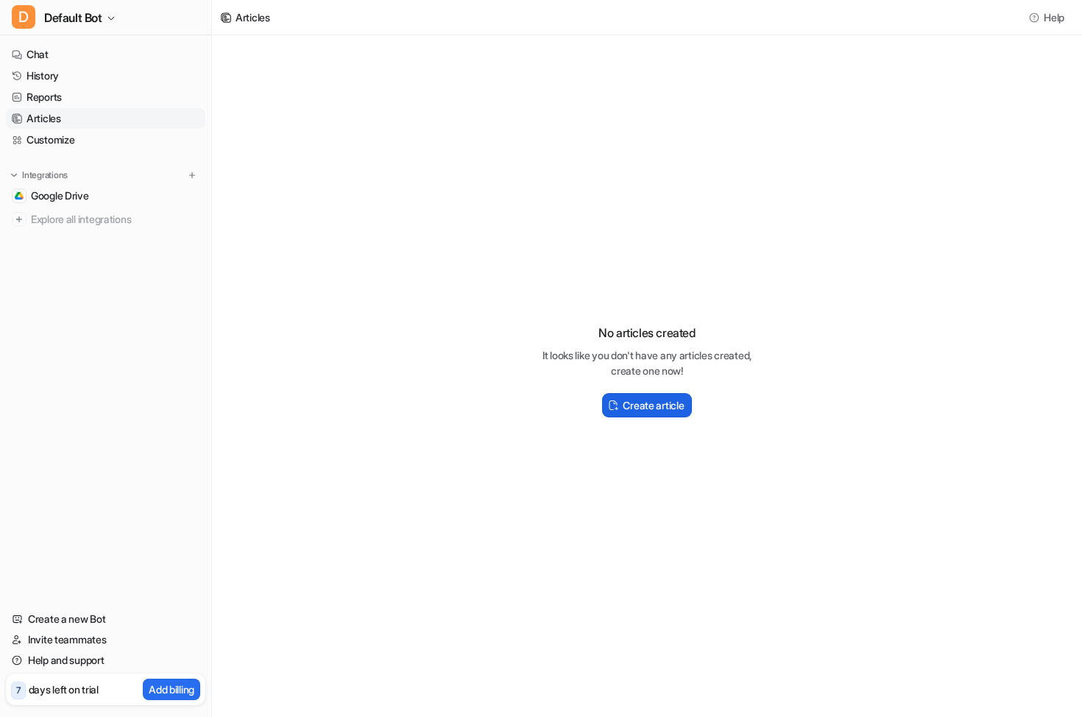
click at [667, 393] on button "Create article" at bounding box center [646, 405] width 89 height 24
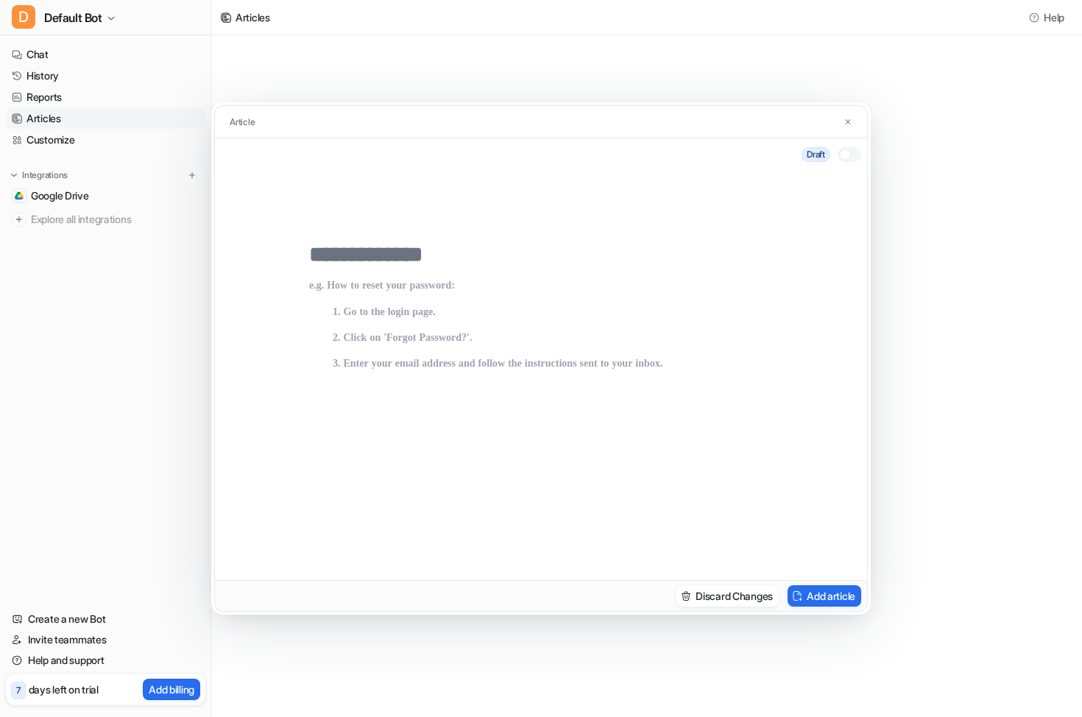
click at [802, 151] on div at bounding box center [845, 155] width 12 height 12
click at [802, 152] on div at bounding box center [850, 154] width 24 height 15
click at [802, 589] on button "Add article" at bounding box center [824, 595] width 74 height 21
click at [802, 117] on img at bounding box center [847, 122] width 9 height 10
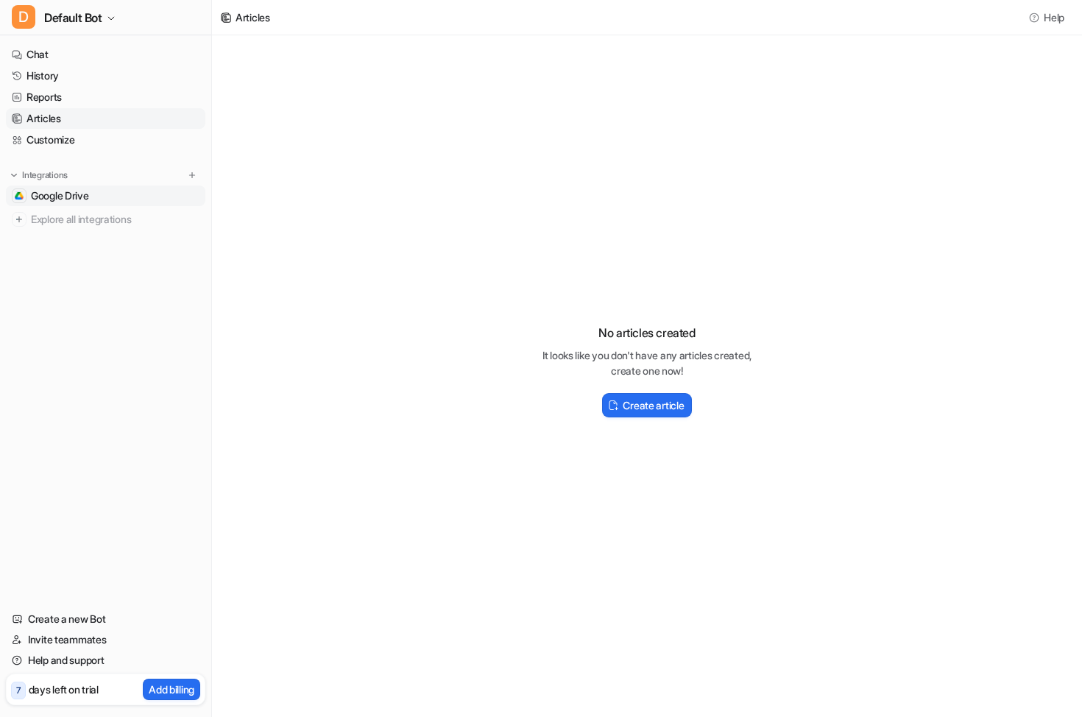
click at [66, 192] on span "Google Drive" at bounding box center [60, 195] width 58 height 15
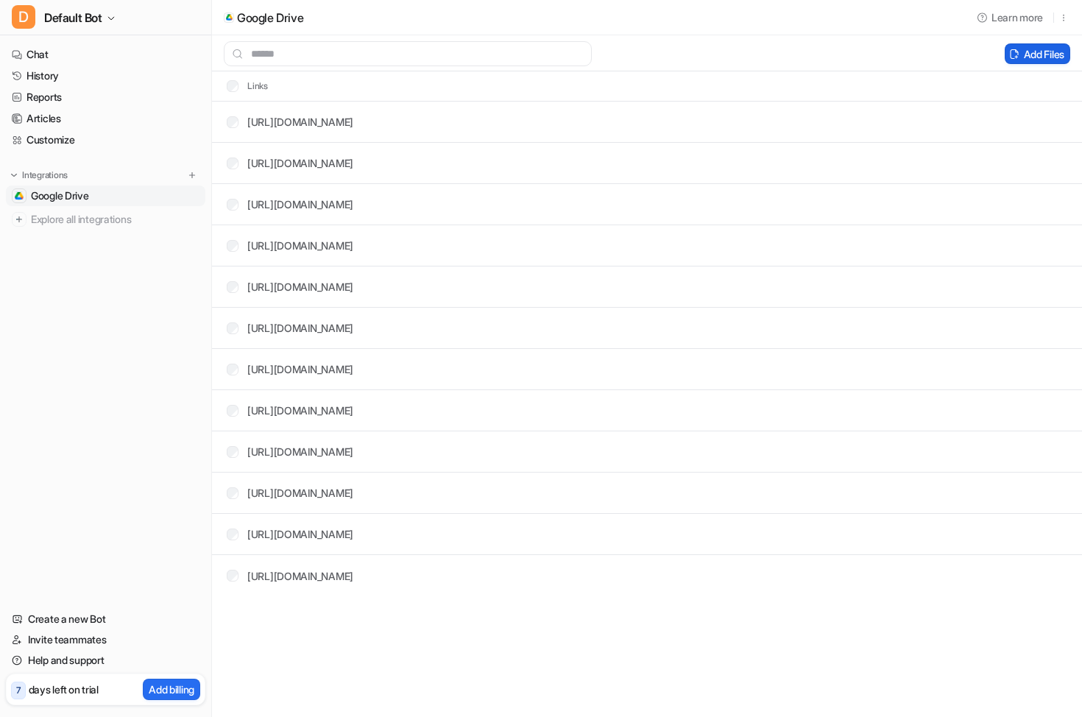
click at [802, 54] on button "Add Files" at bounding box center [1037, 53] width 65 height 21
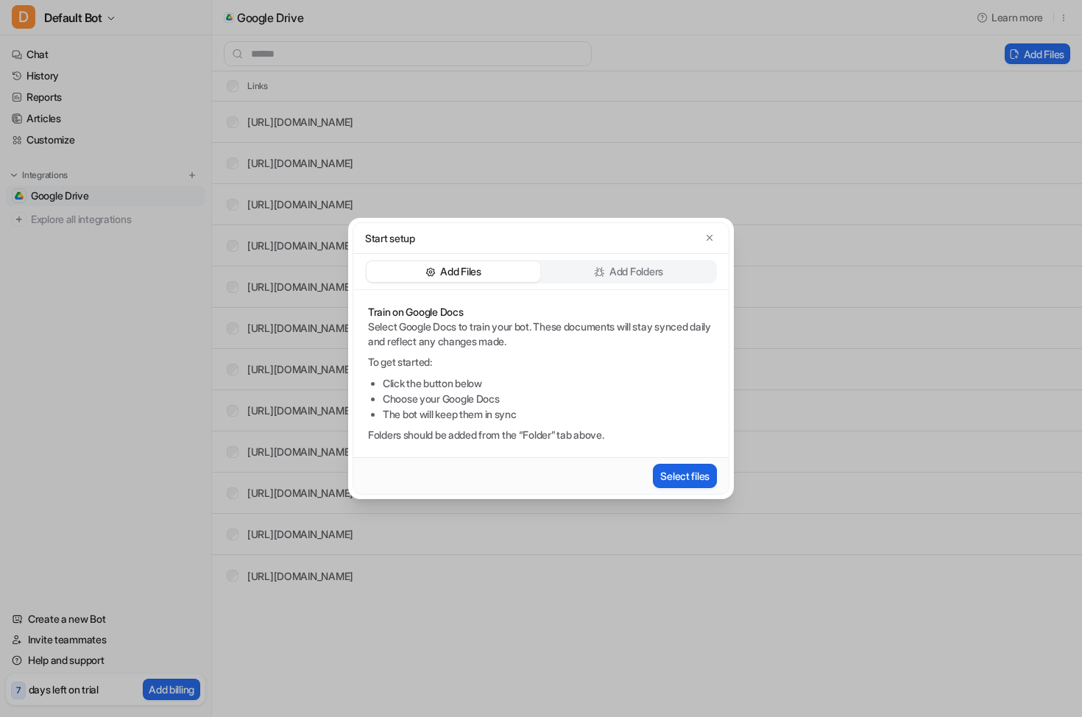
click at [697, 471] on button "Select files" at bounding box center [685, 476] width 64 height 24
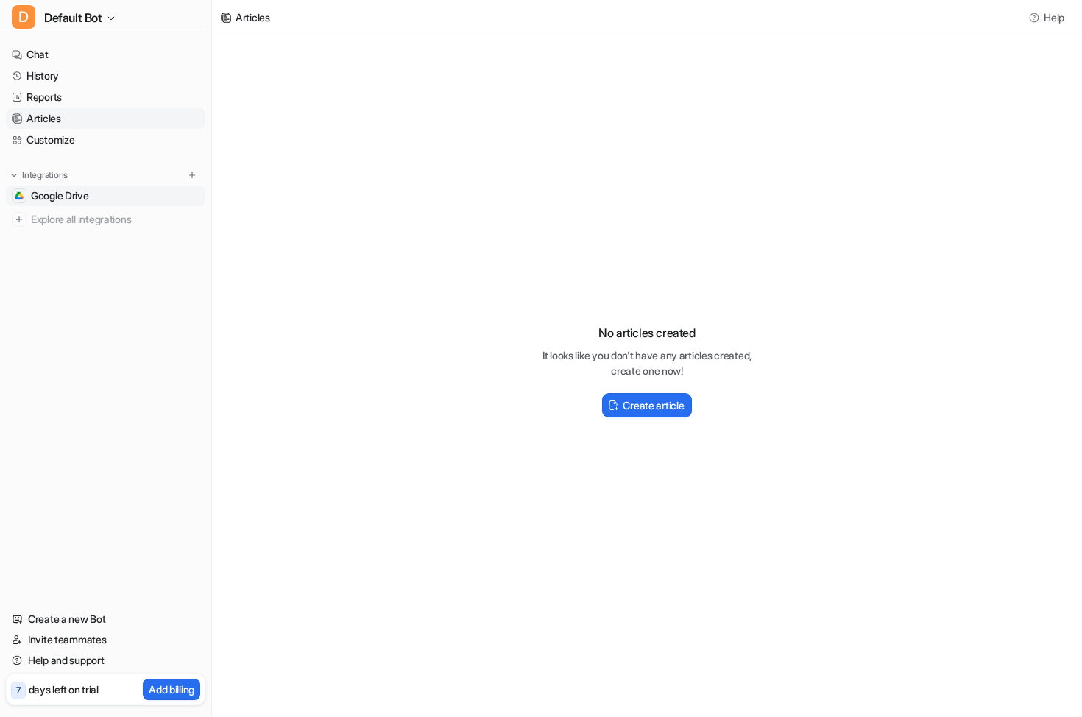
click at [80, 197] on span "Google Drive" at bounding box center [60, 195] width 58 height 15
